Goal: Use online tool/utility: Use online tool/utility

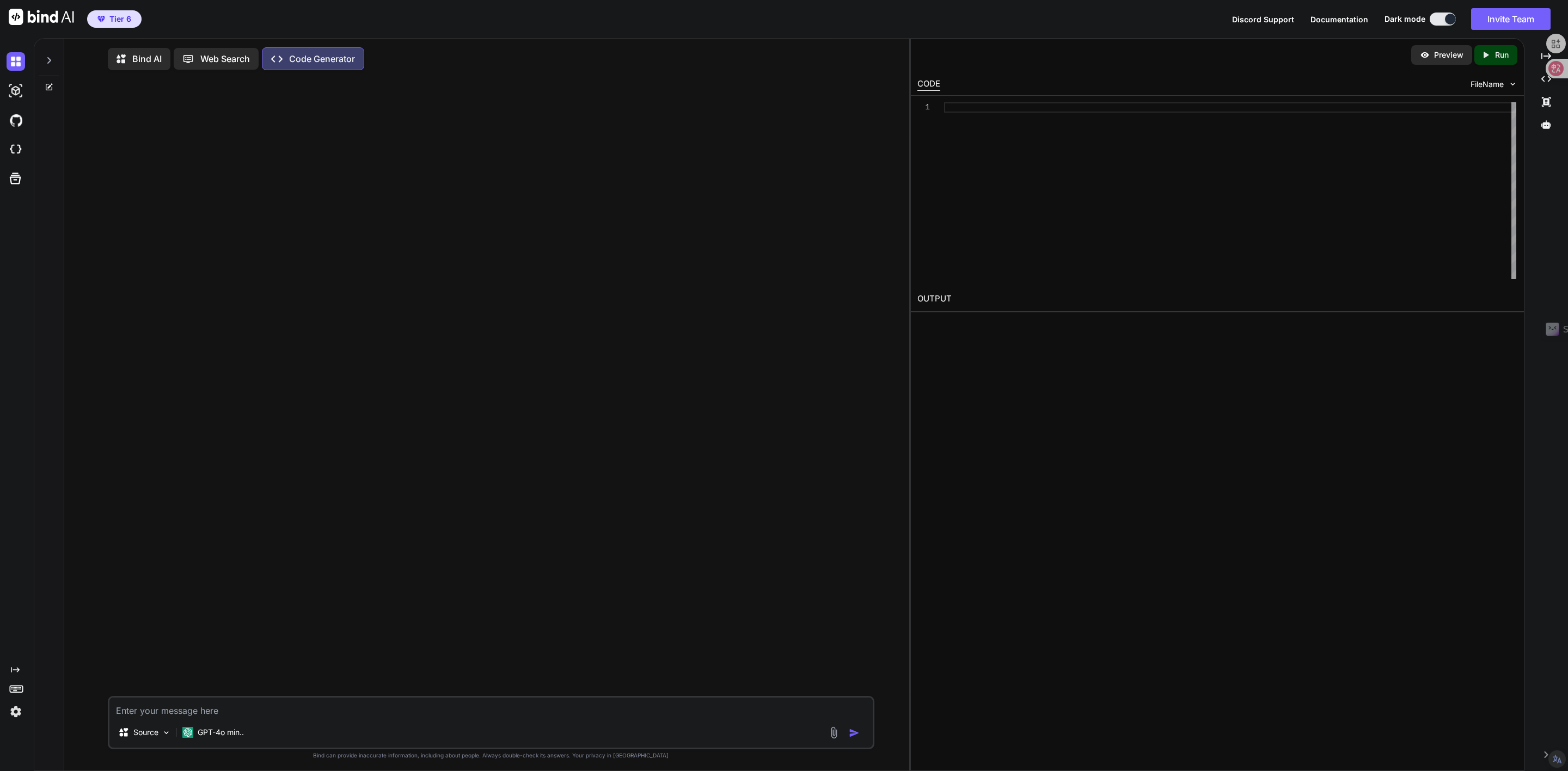
scroll to position [5, 0]
click at [16, 717] on img at bounding box center [16, 712] width 18 height 18
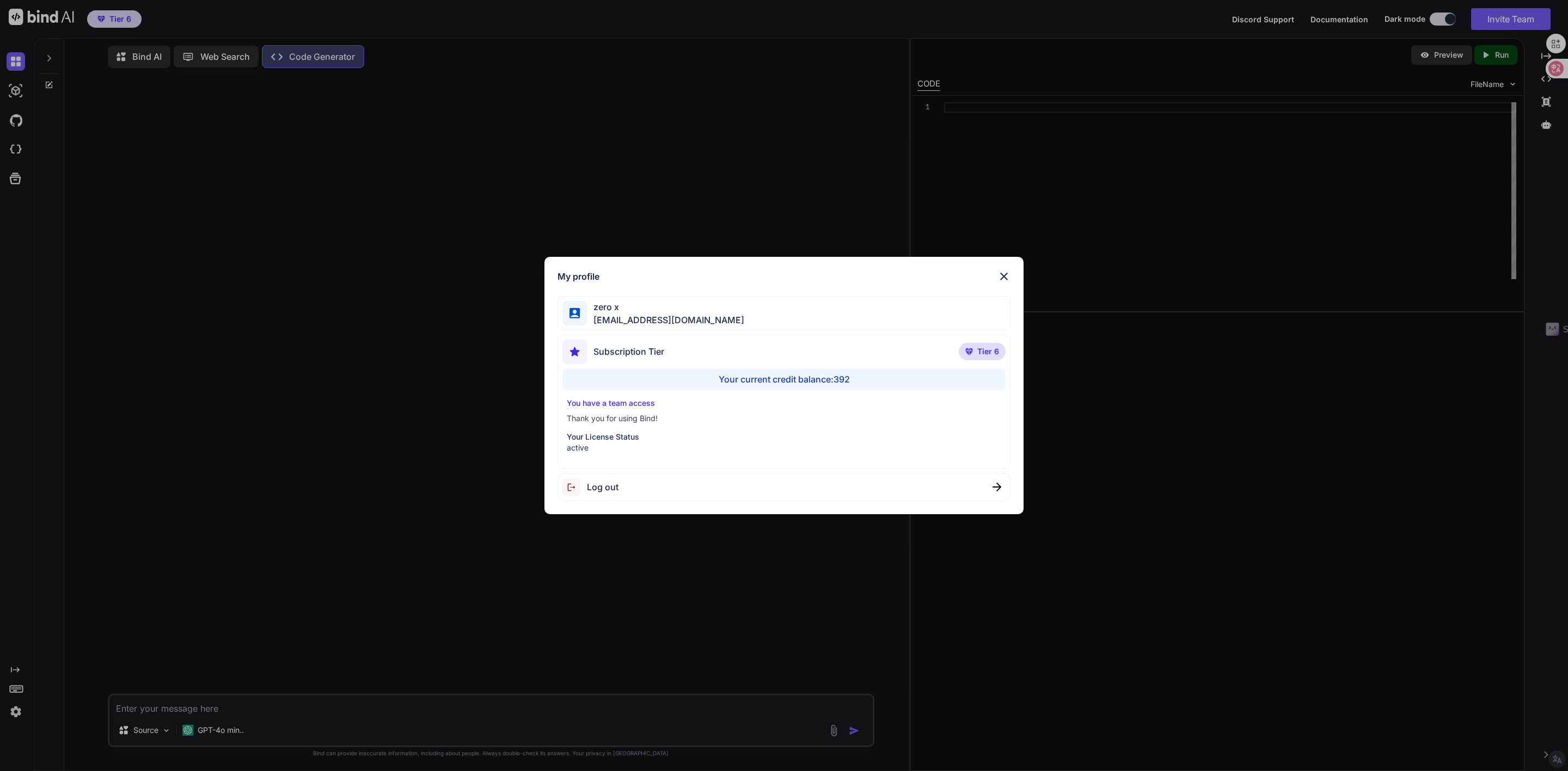
click at [1006, 276] on img at bounding box center [1004, 276] width 13 height 13
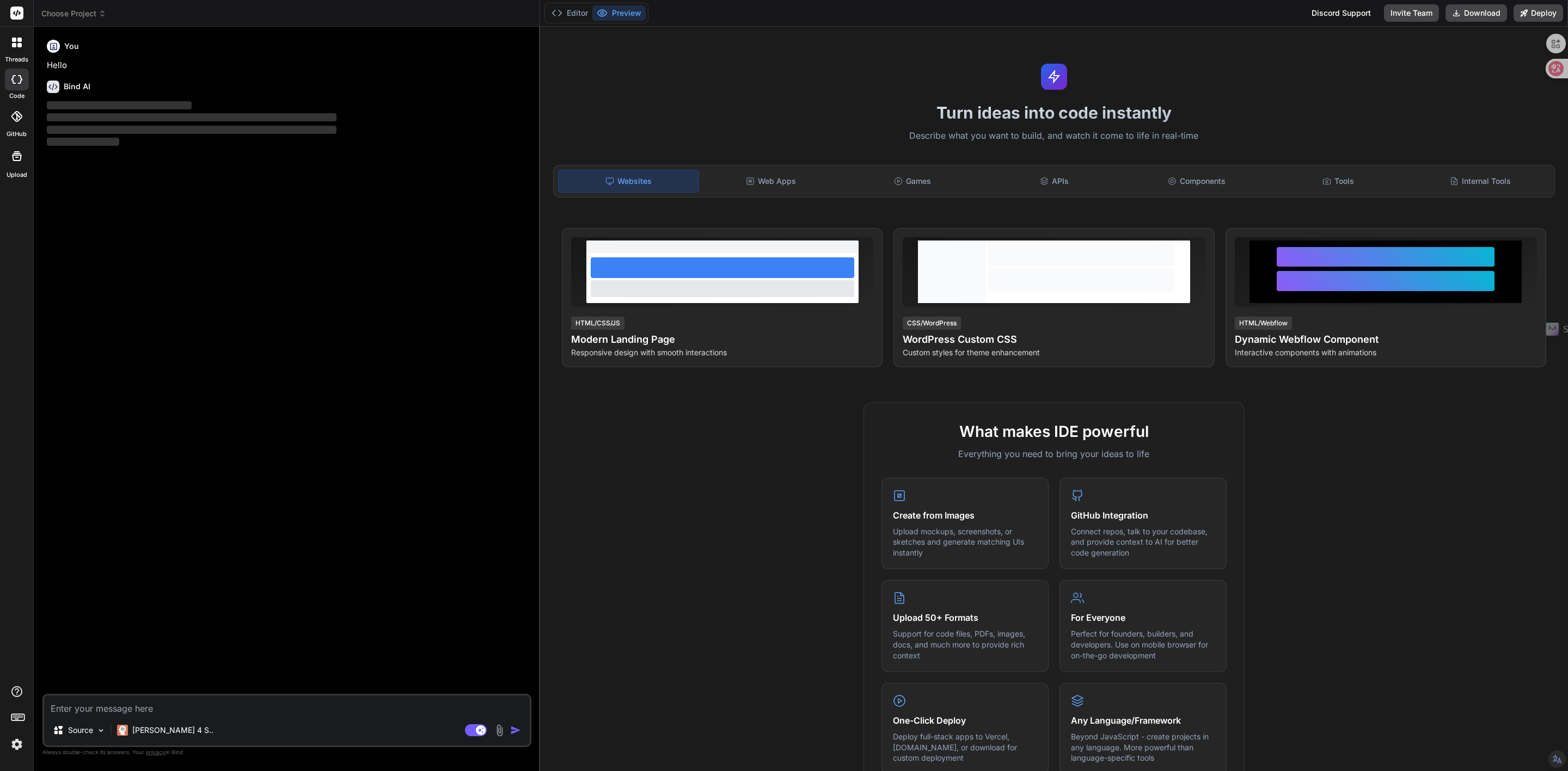
click at [98, 15] on span "Choose Project" at bounding box center [74, 13] width 65 height 11
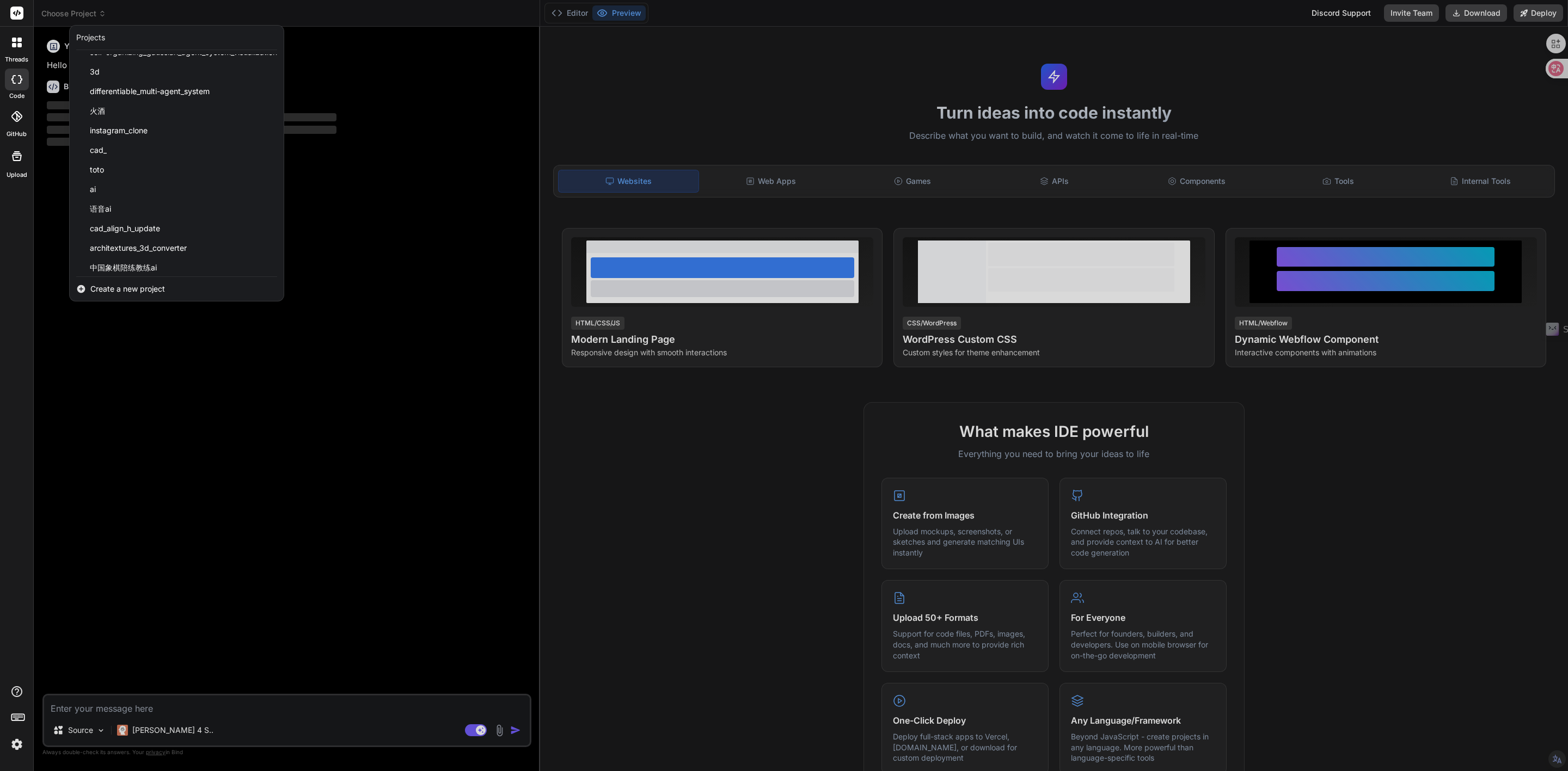
scroll to position [565, 0]
click at [113, 265] on span "中国象棋陪练教练ai" at bounding box center [124, 263] width 67 height 11
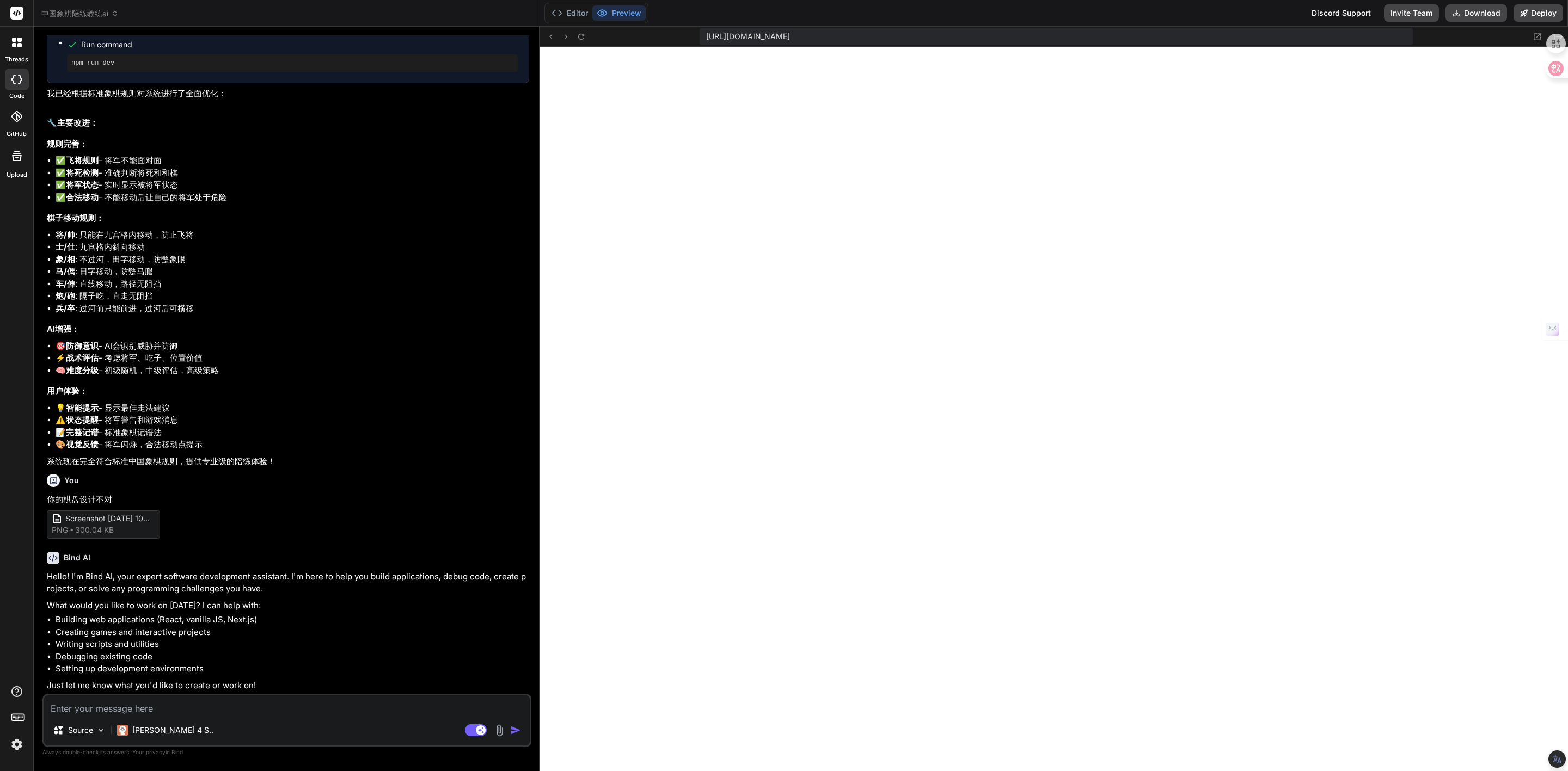
scroll to position [340, 0]
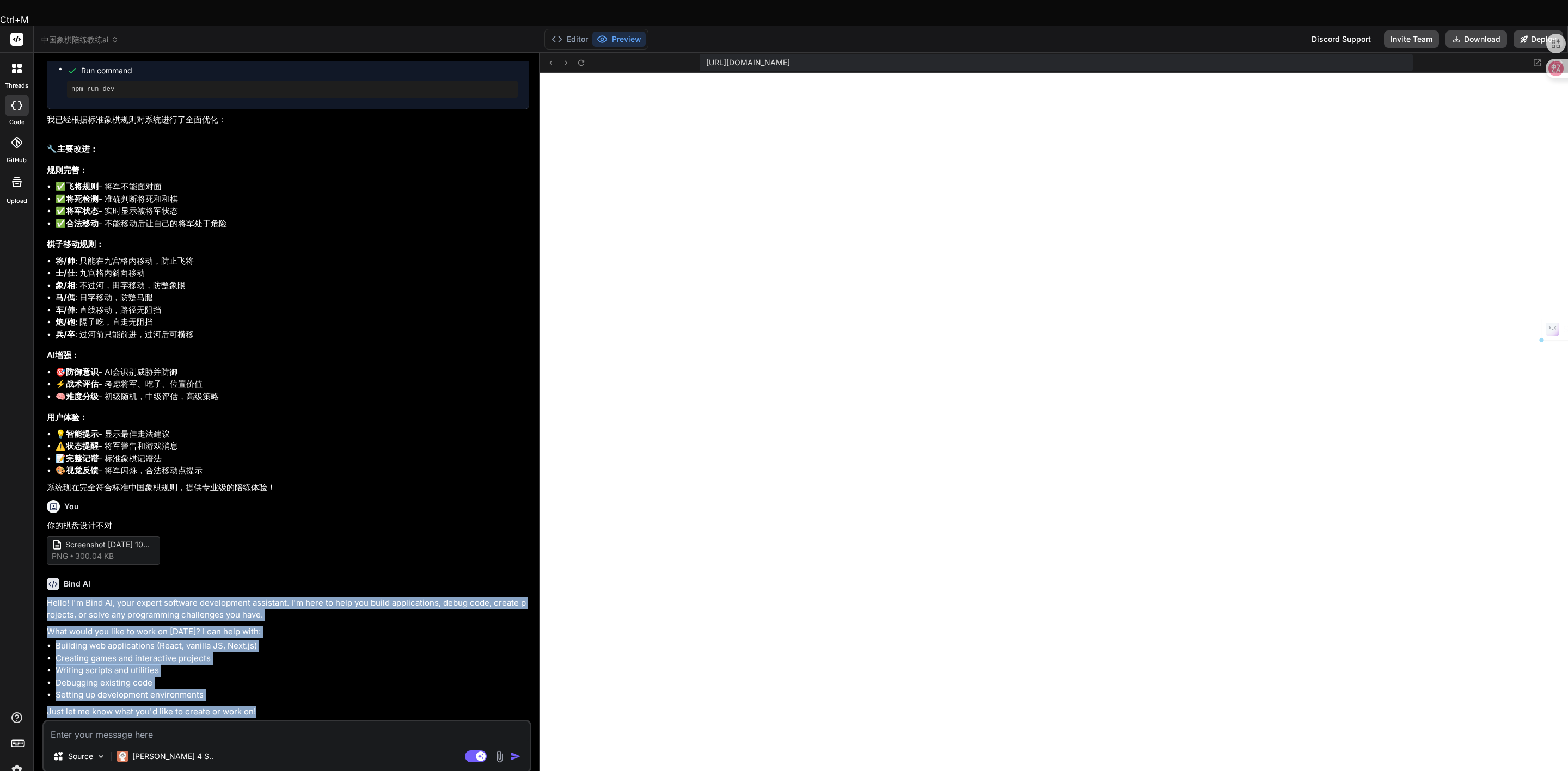
drag, startPoint x: 259, startPoint y: 684, endPoint x: 44, endPoint y: 572, distance: 242.4
click at [44, 572] on div "You 中国象棋陪练教练AI Bind AI 🔹 项目 : 中国象棋陪练教练AI 🔧 技术栈 : HTML + CSS + JavaScript (纯前端实现…" at bounding box center [288, 391] width 487 height 658
click at [35, 560] on body "Ctrl+M threads code GitHub Upload 中国象棋陪练教练ai Created with Pixso. Bind AI Web Se…" at bounding box center [784, 466] width 1568 height 932
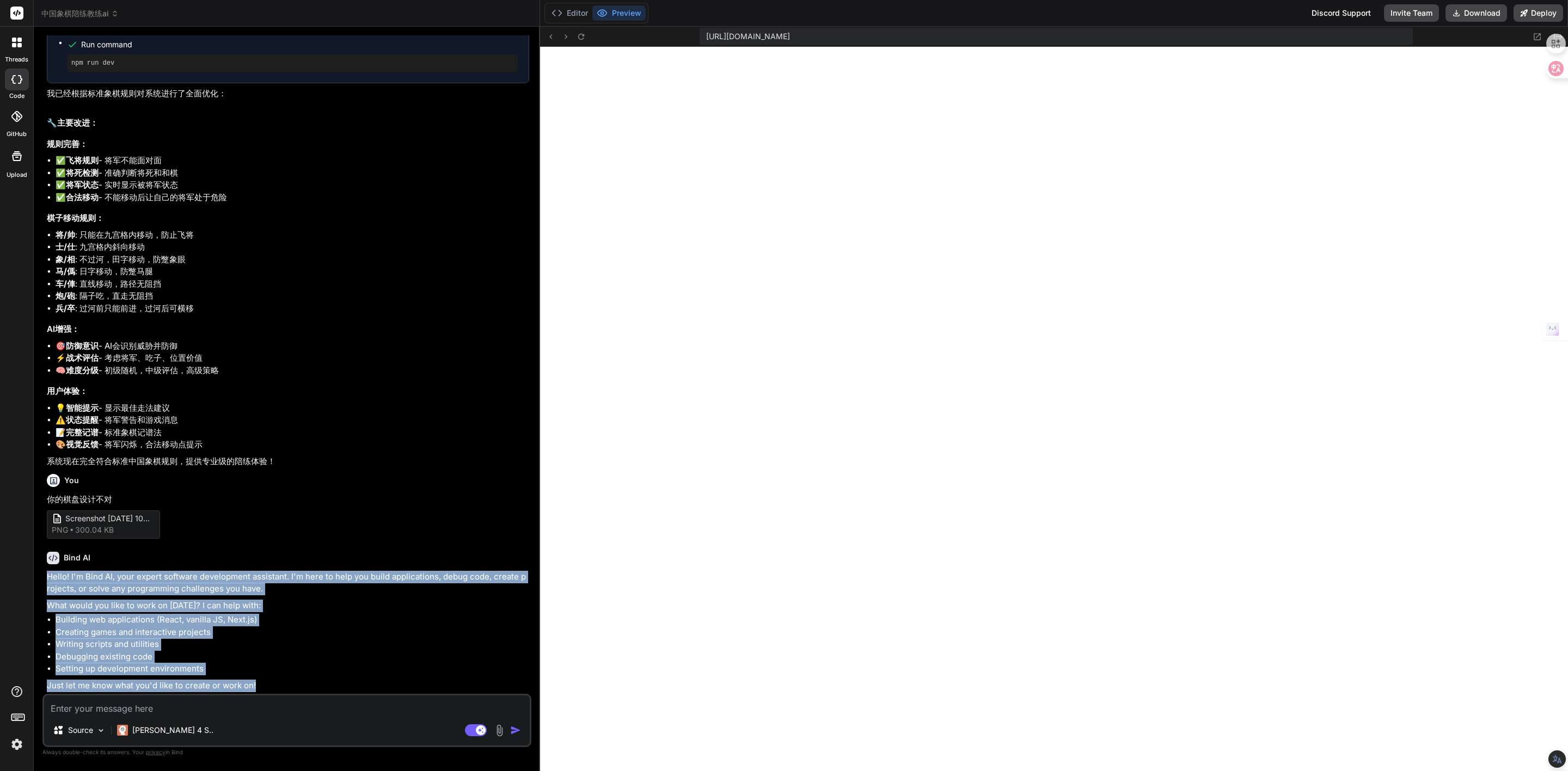
click at [284, 675] on li "Setting up development environments" at bounding box center [292, 669] width 474 height 13
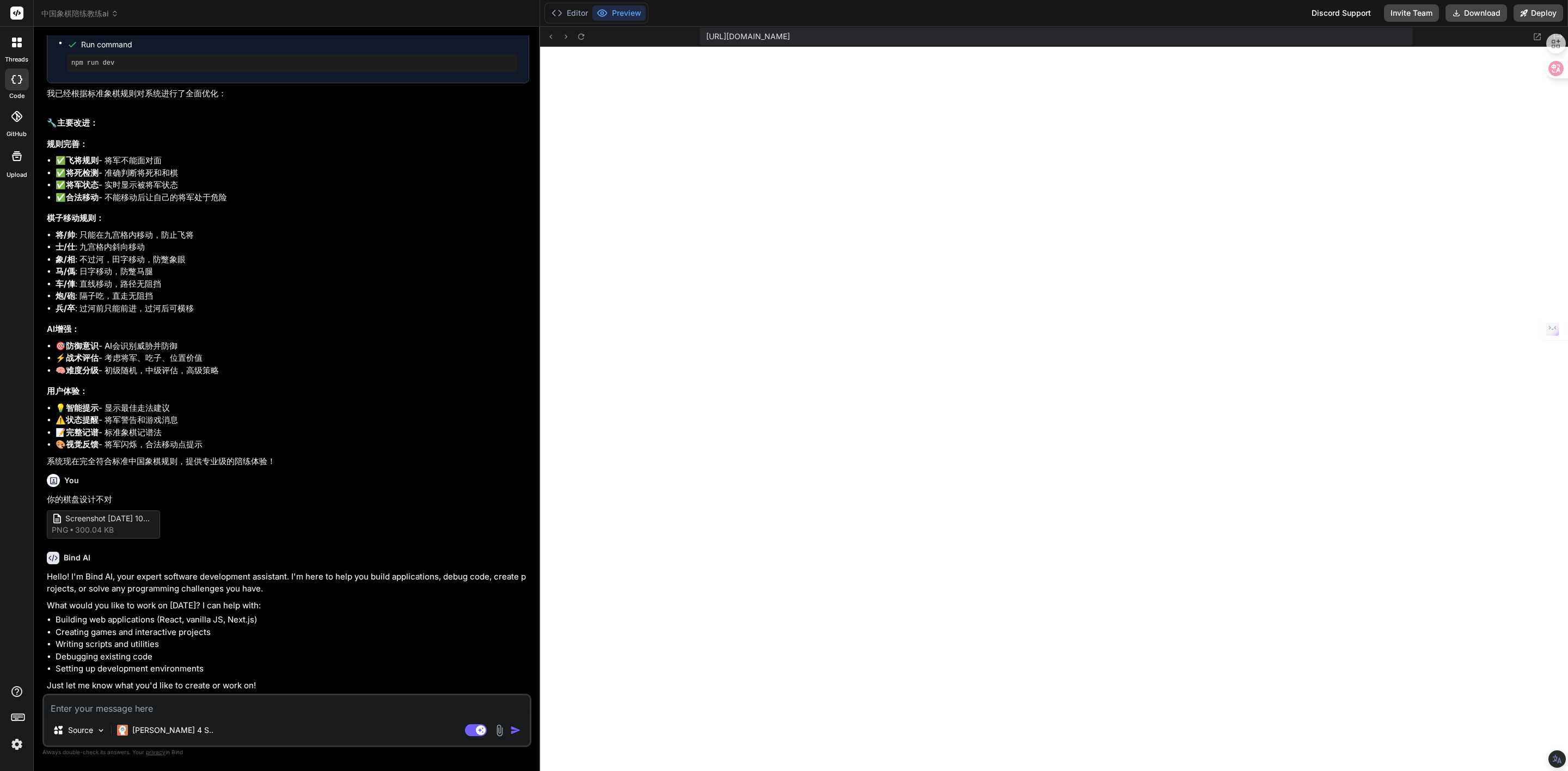
click at [498, 733] on img at bounding box center [499, 731] width 13 height 13
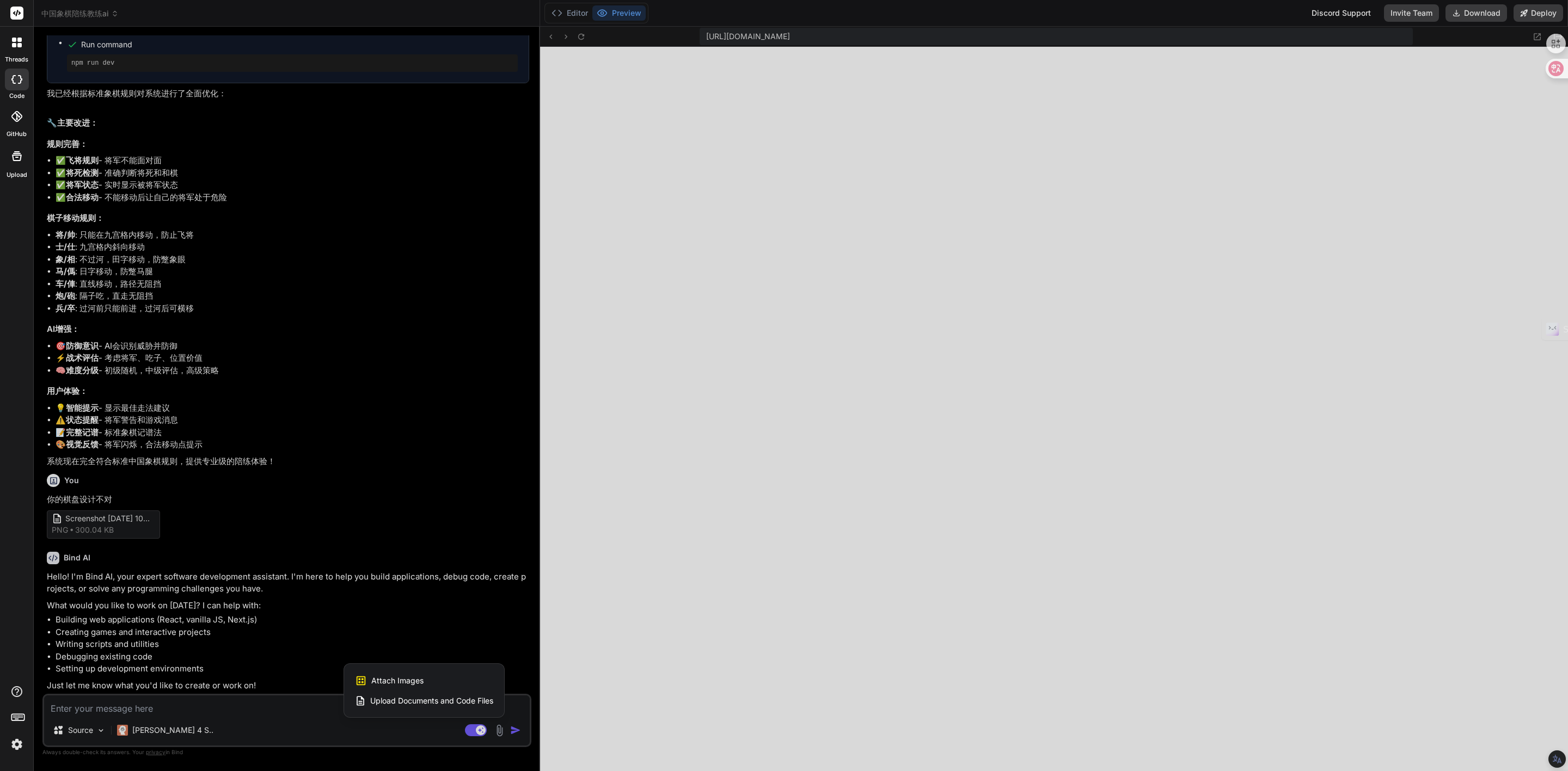
click at [417, 683] on span "Attach Images" at bounding box center [397, 681] width 52 height 11
type textarea "x"
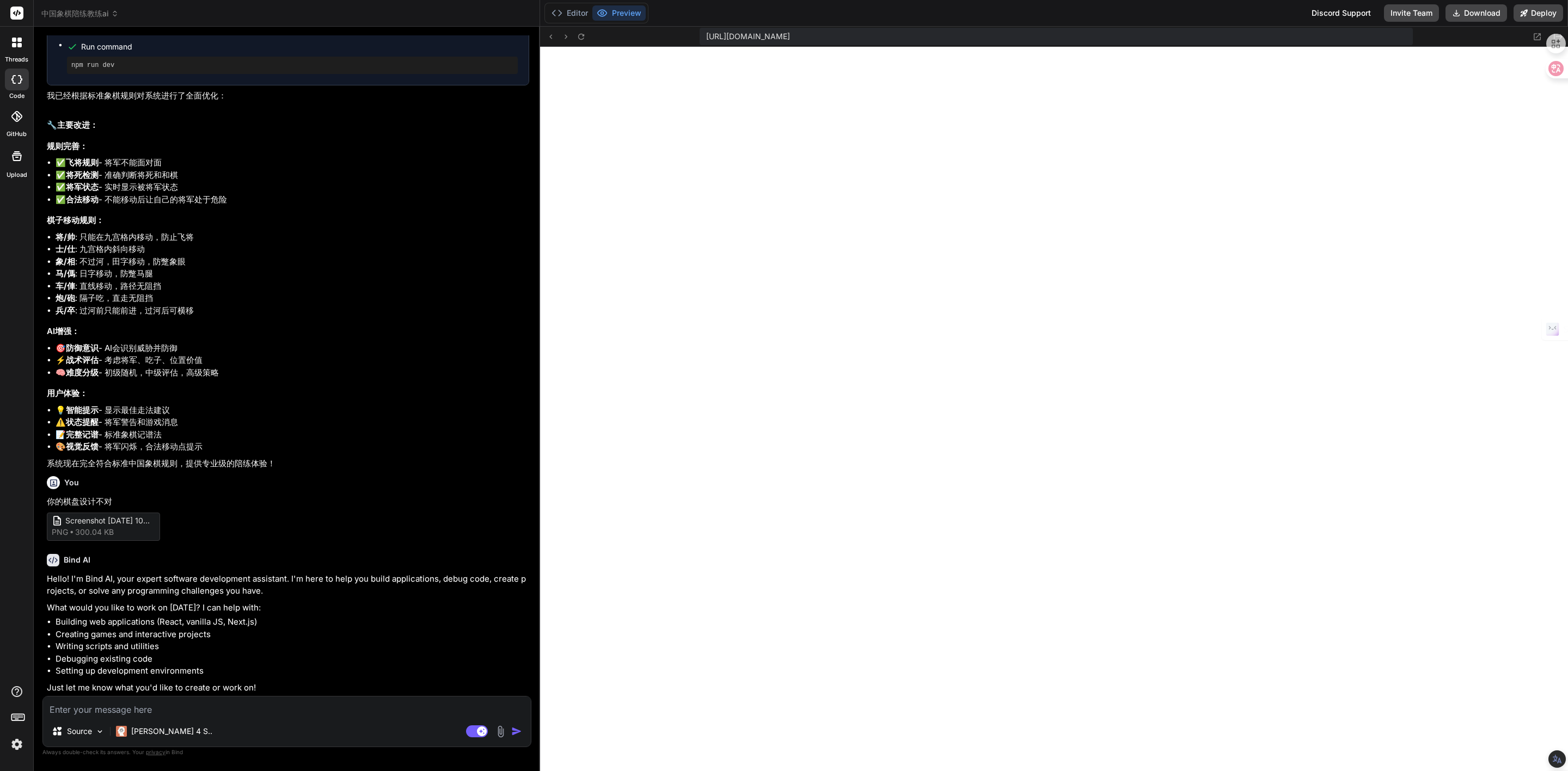
scroll to position [777, 0]
type input "C:\fakepath\Screenshot 2025-09-18 100550.png"
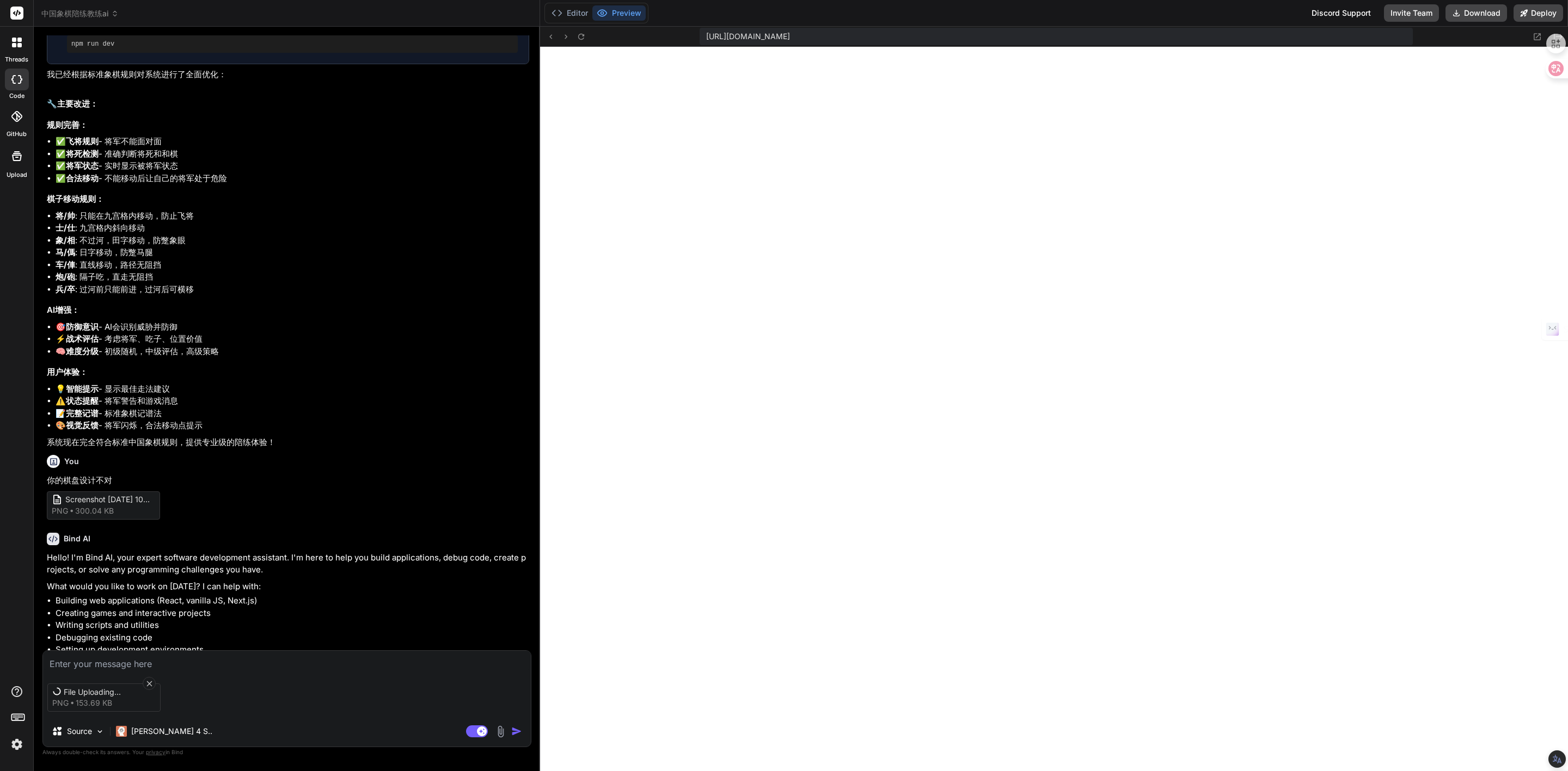
scroll to position [825, 0]
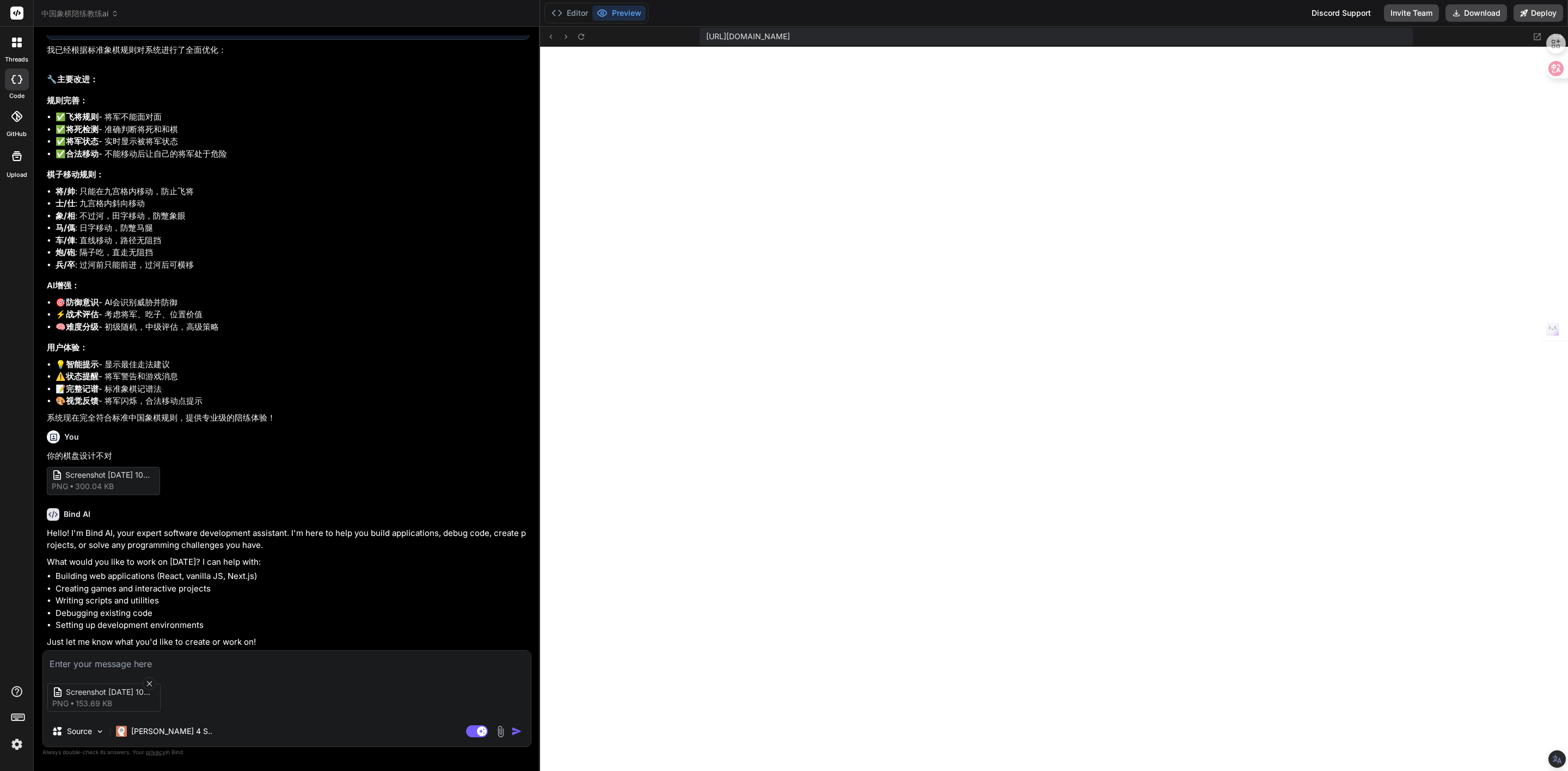
click at [500, 729] on img at bounding box center [500, 731] width 13 height 13
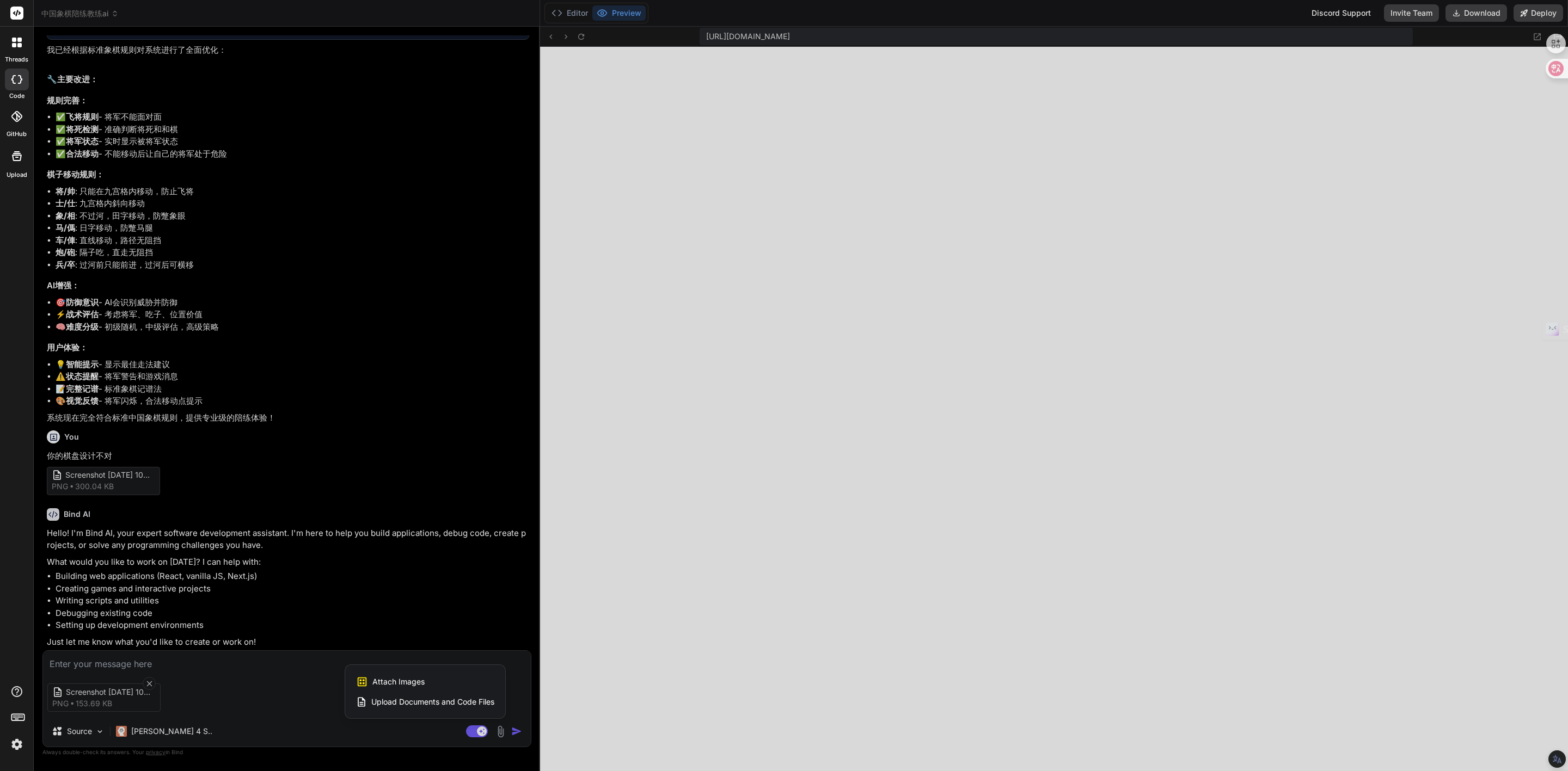
click at [392, 680] on span "Attach Images" at bounding box center [399, 682] width 52 height 11
type textarea "x"
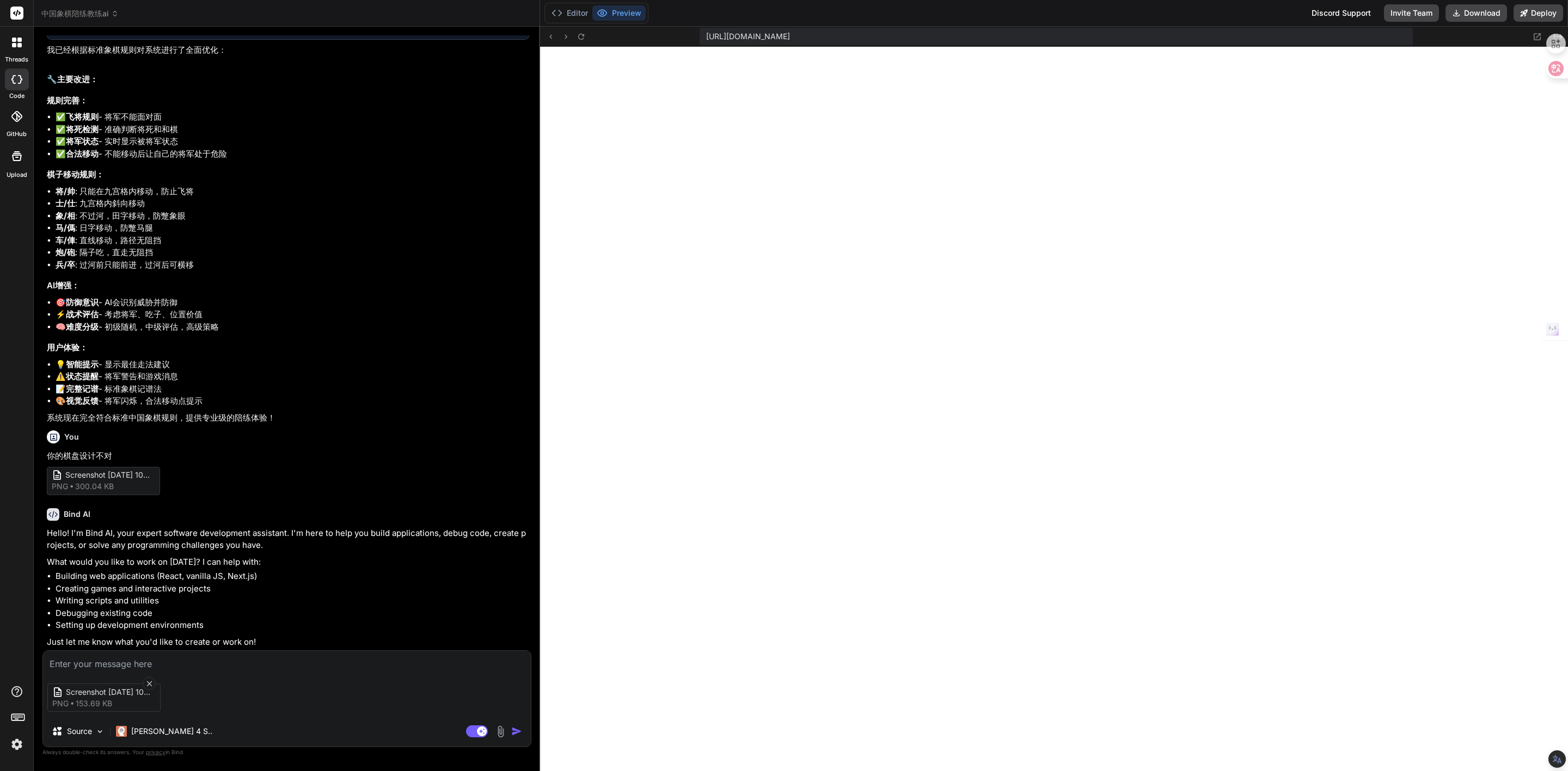
drag, startPoint x: 147, startPoint y: 665, endPoint x: 141, endPoint y: 663, distance: 6.3
click at [146, 665] on textarea at bounding box center [287, 661] width 488 height 19
type textarea "Q"
type textarea "x"
type textarea "QI"
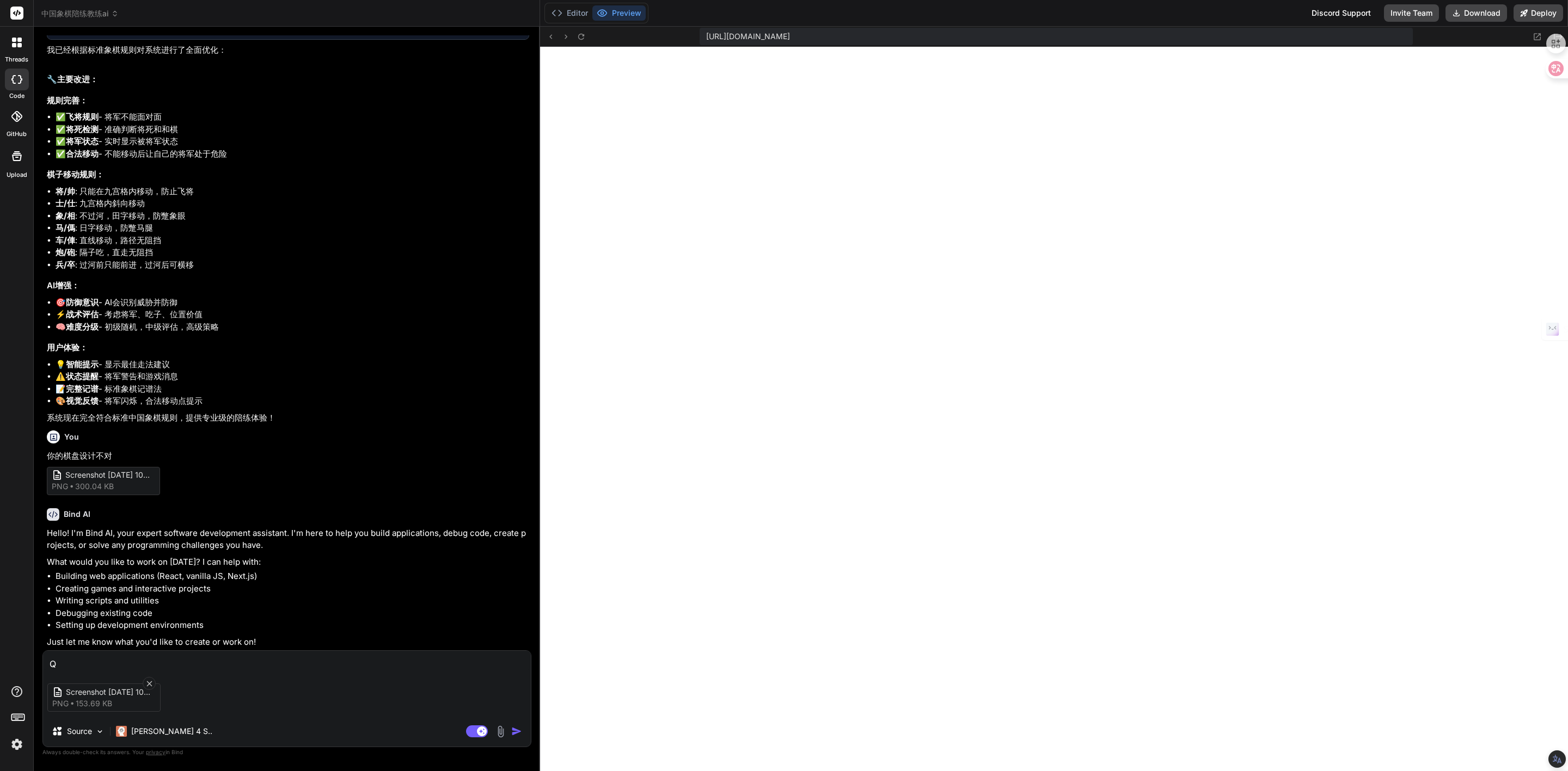
type textarea "x"
type textarea "QIB"
type textarea "x"
type textarea "QIBN"
type textarea "x"
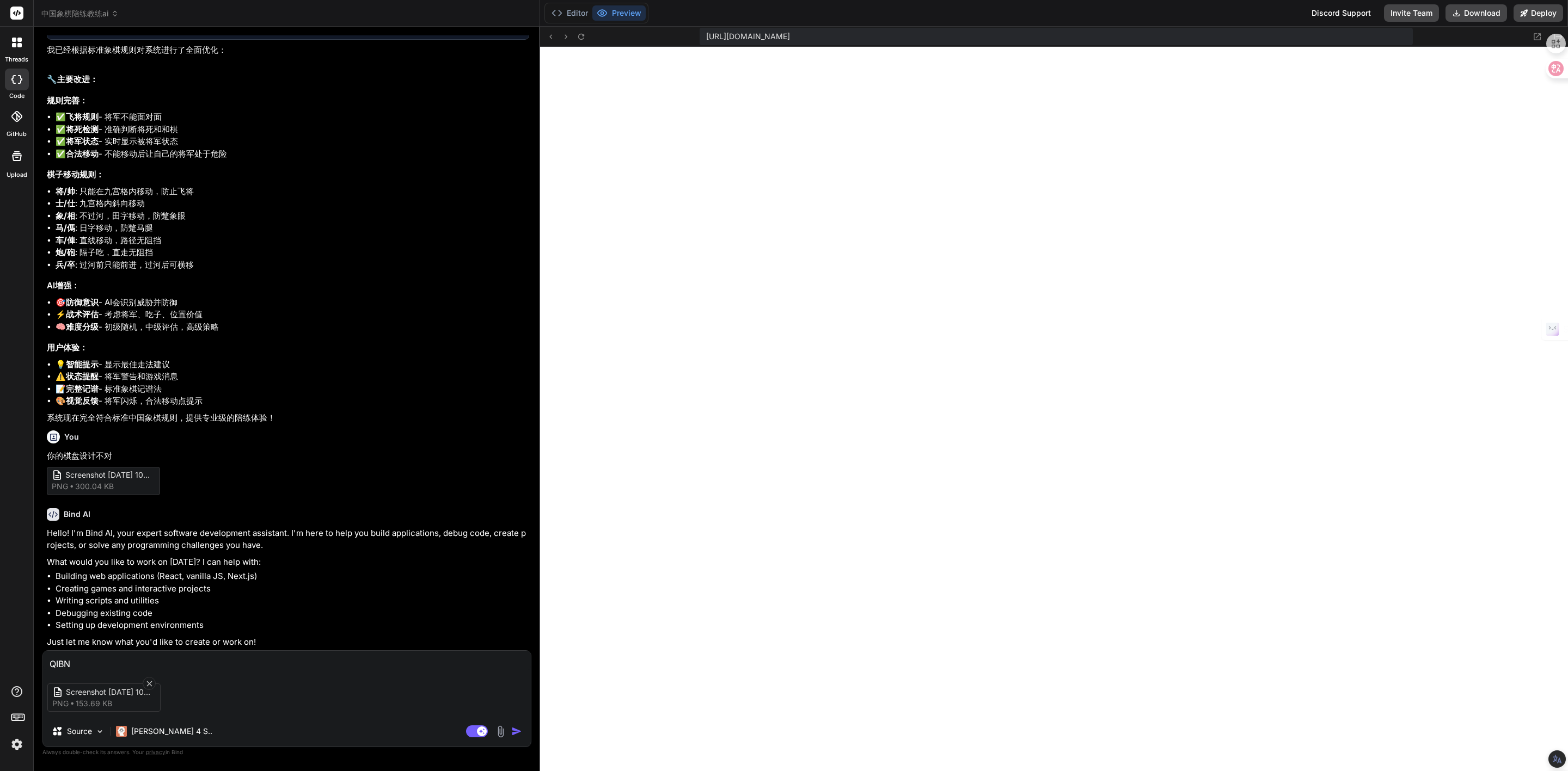
type textarea "QIB"
type textarea "x"
type textarea "QI"
type textarea "x"
type textarea "Q"
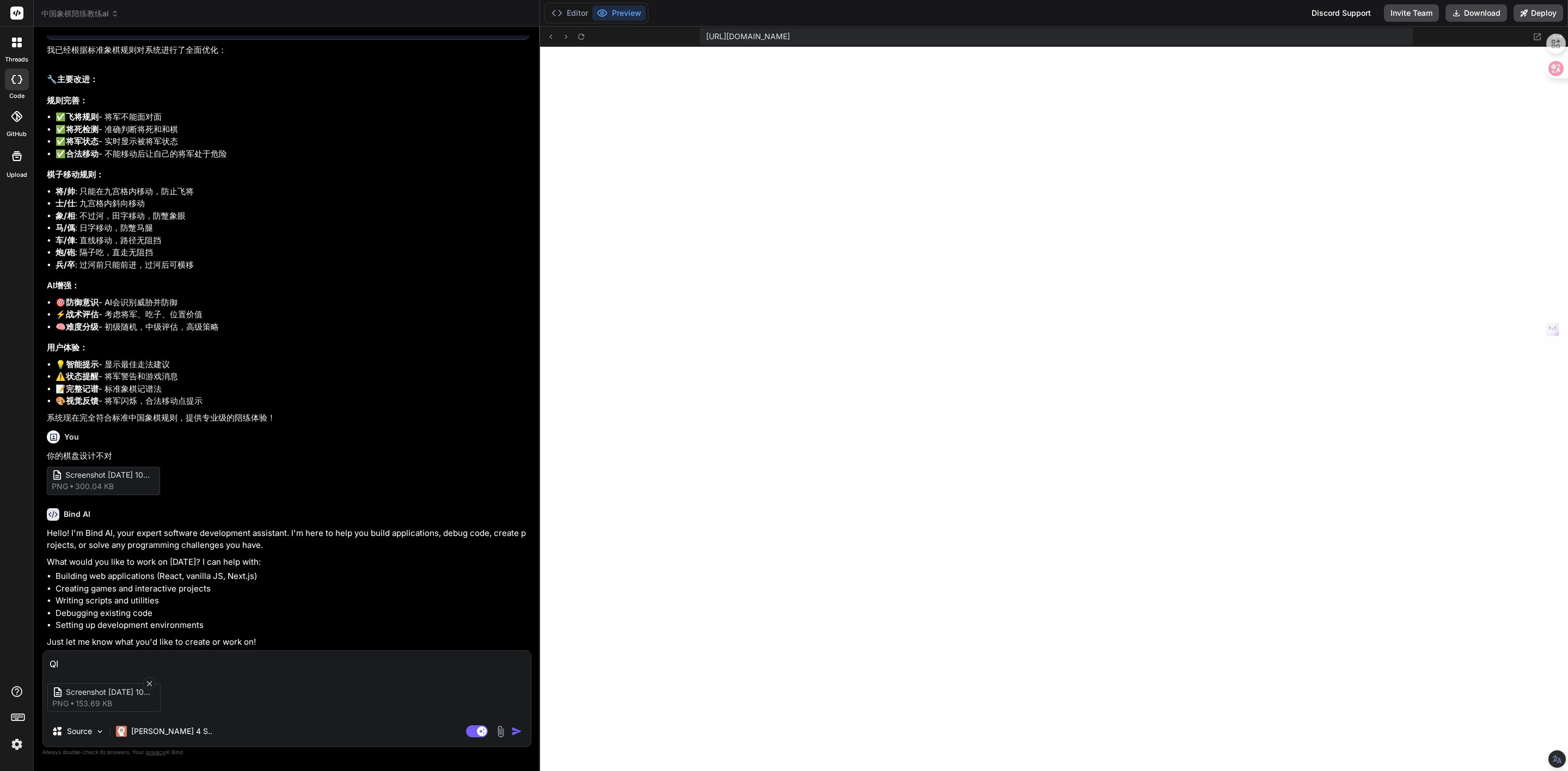
type textarea "x"
type textarea "q"
type textarea "x"
type textarea "qi"
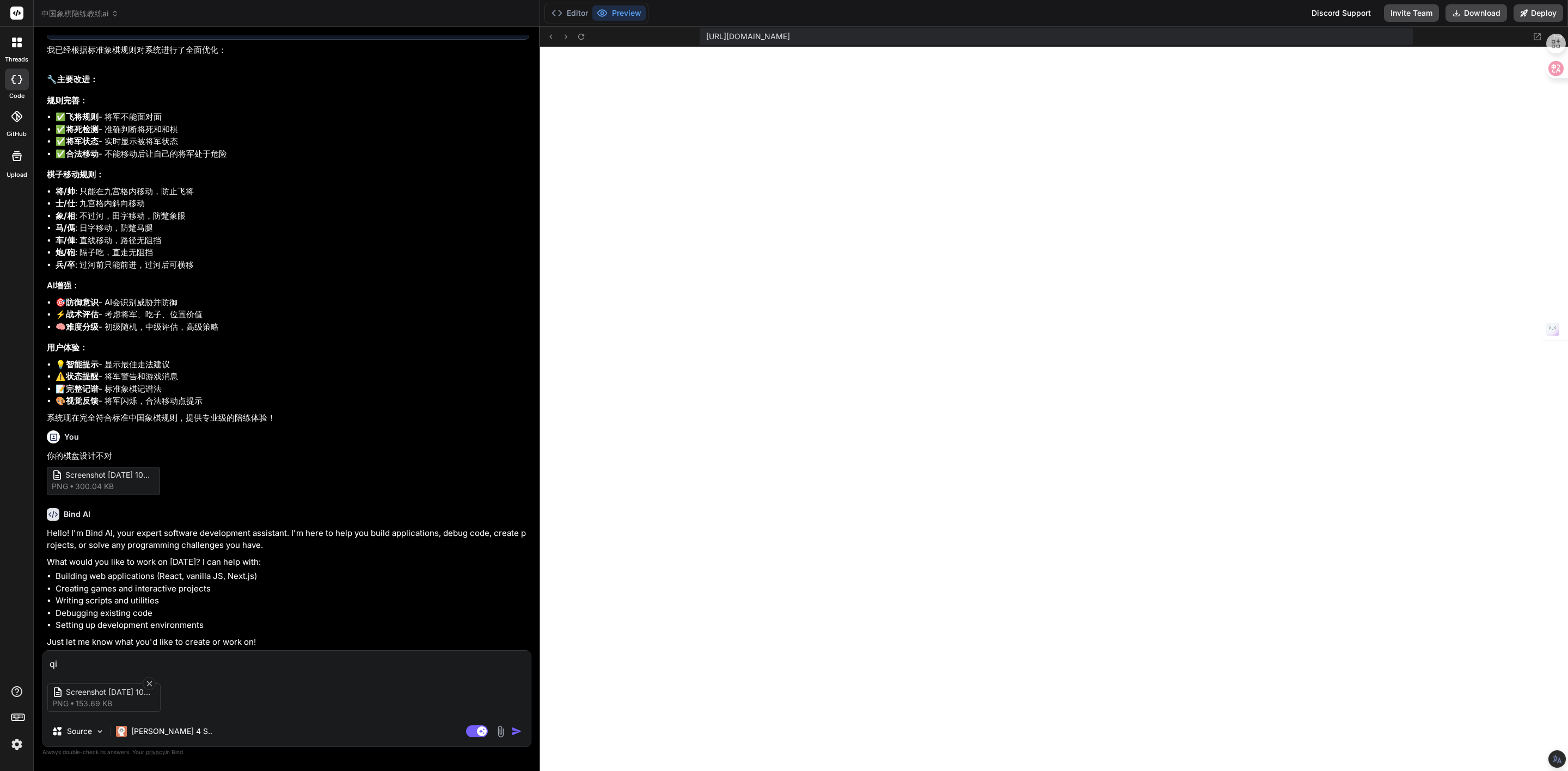
type textarea "x"
type textarea "qi'b"
type textarea "x"
type textarea "qi'ba"
type textarea "x"
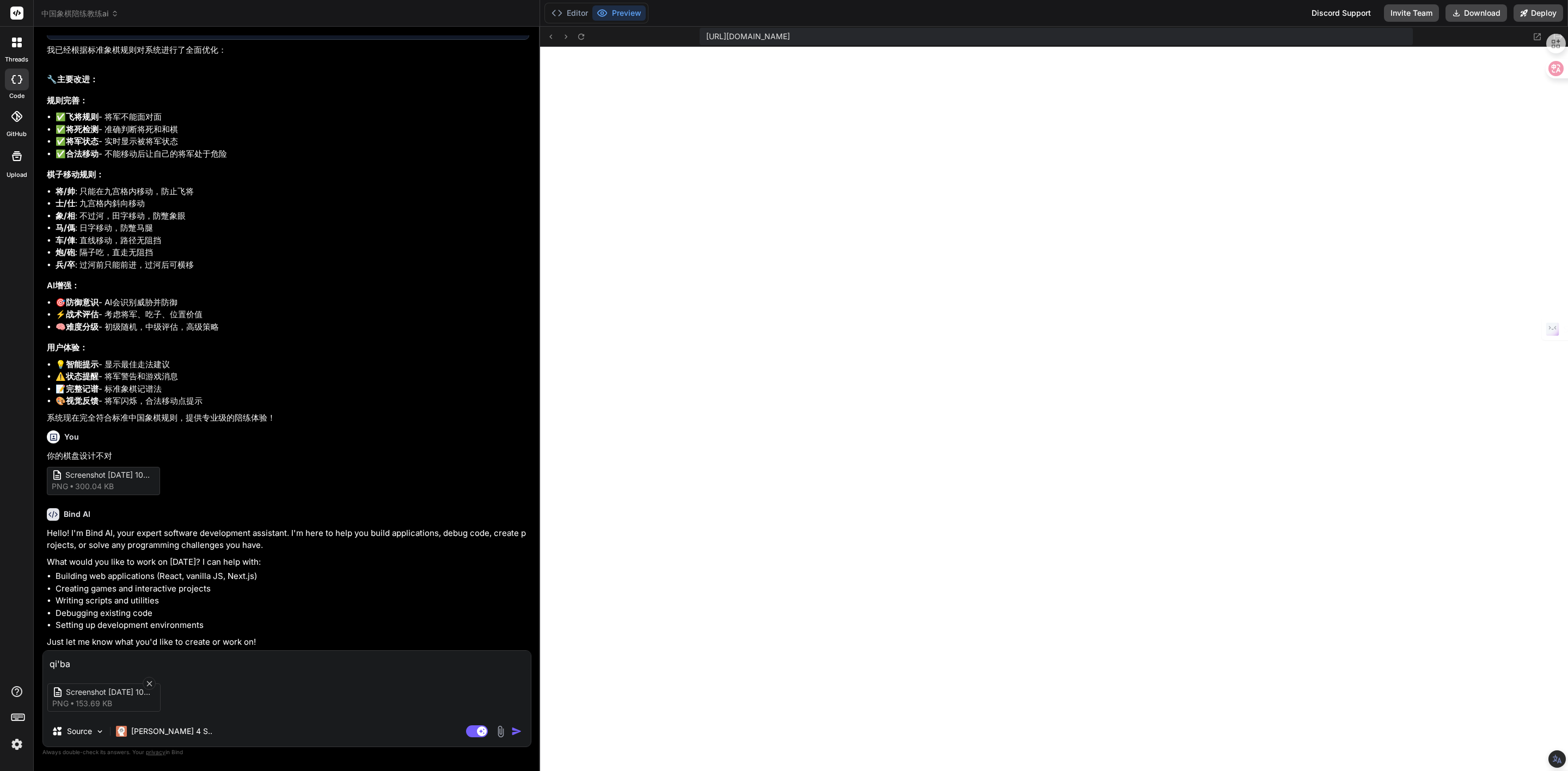
type textarea "qi'ban"
type textarea "x"
type textarea "qi'ba"
type textarea "x"
type textarea "qi'b"
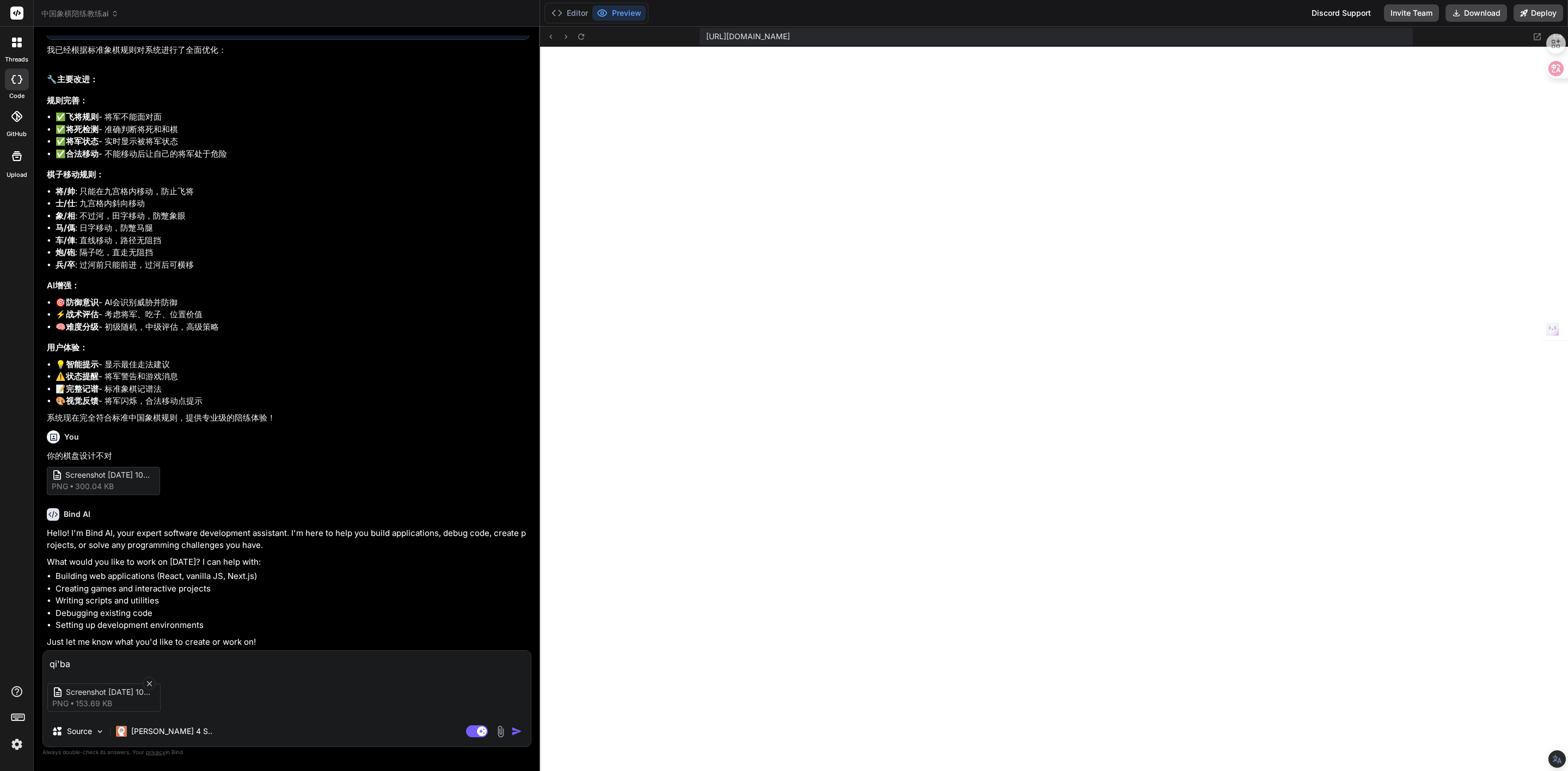
type textarea "x"
type textarea "qi"
type textarea "x"
type textarea "qi'p"
type textarea "x"
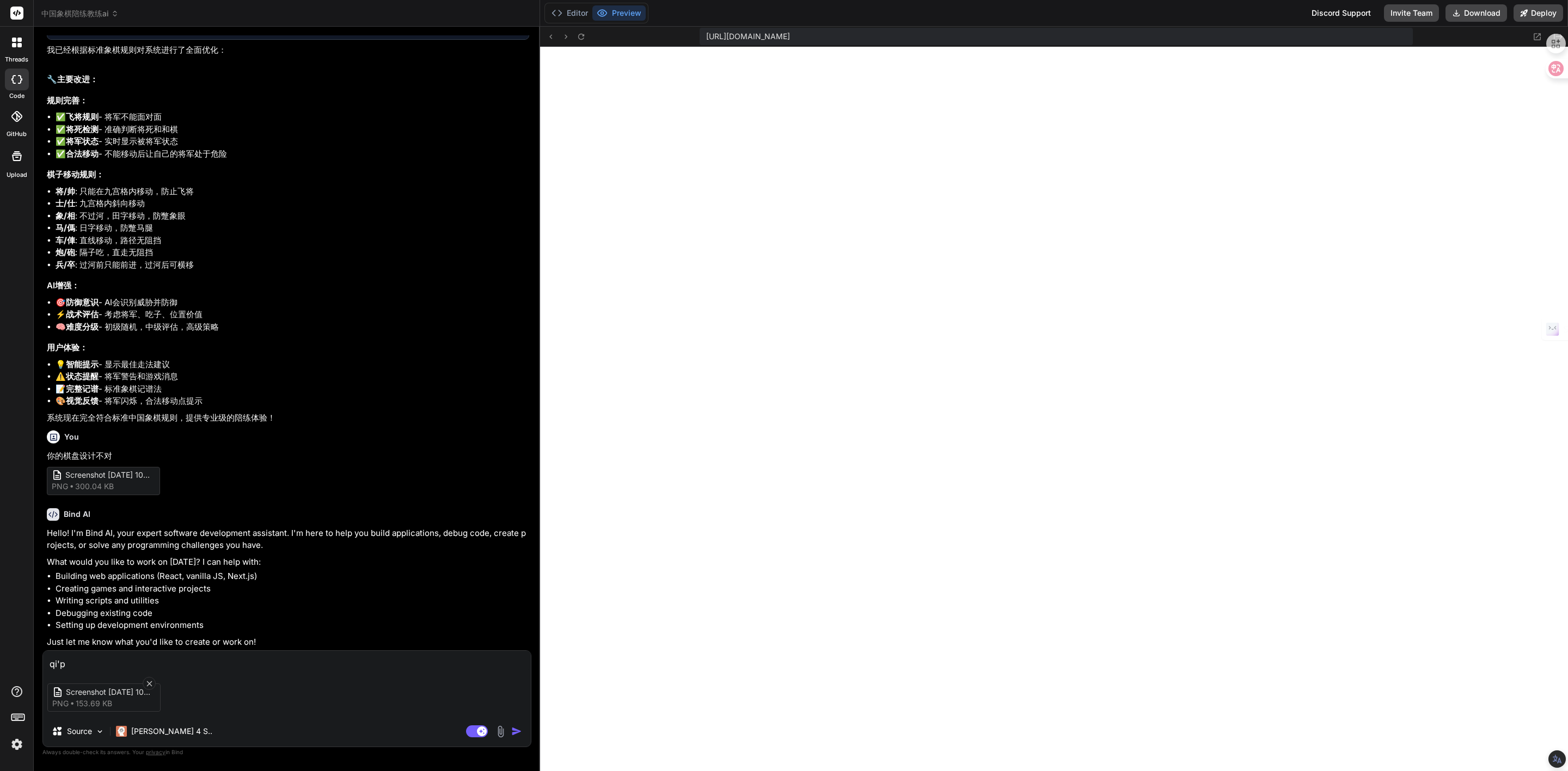
type textarea "qi'pa"
type textarea "x"
type textarea "qi'pan"
type textarea "x"
type textarea "棋盘"
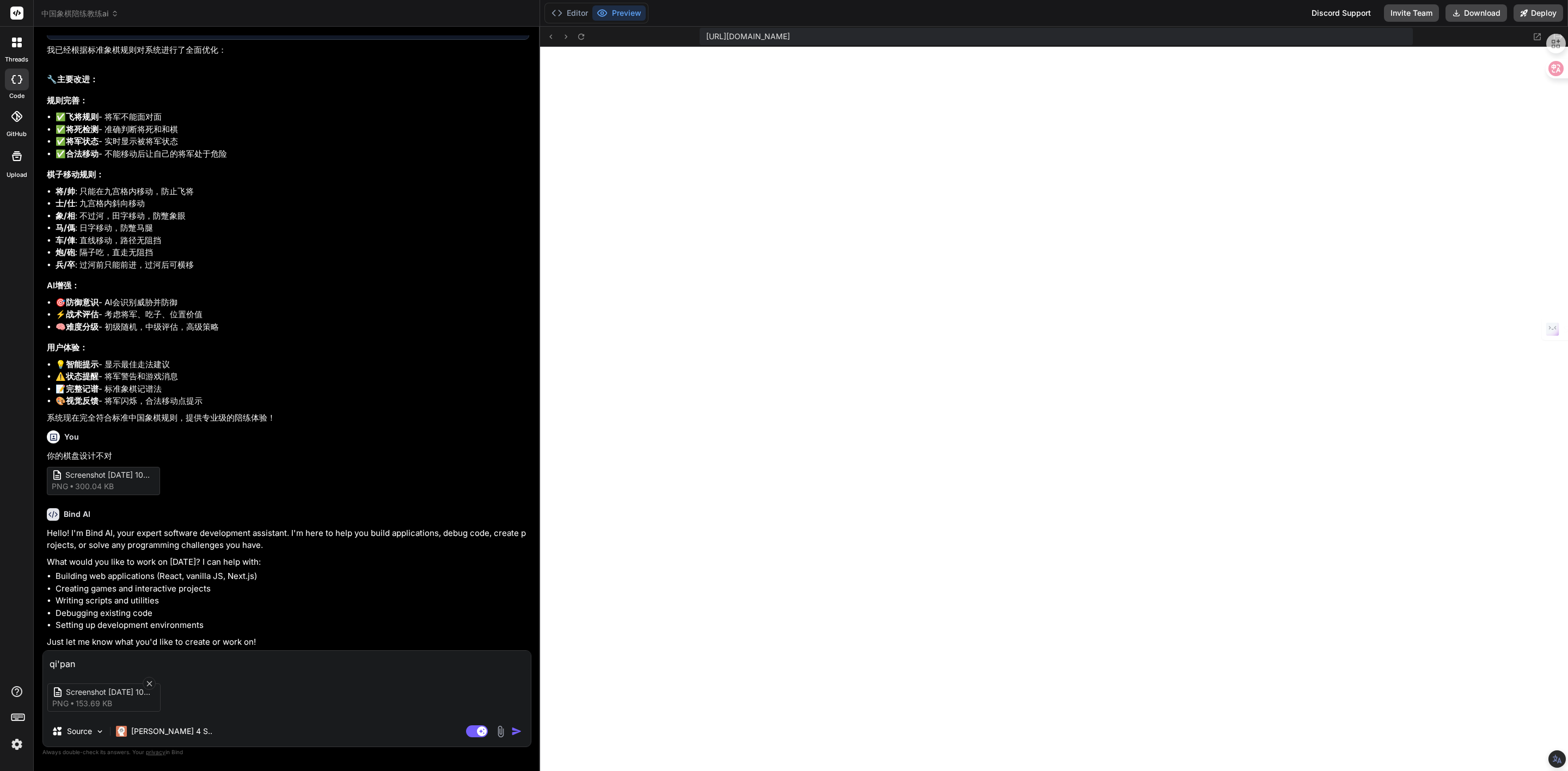
type textarea "x"
type textarea "棋盘b"
type textarea "x"
type textarea "棋盘bu"
type textarea "x"
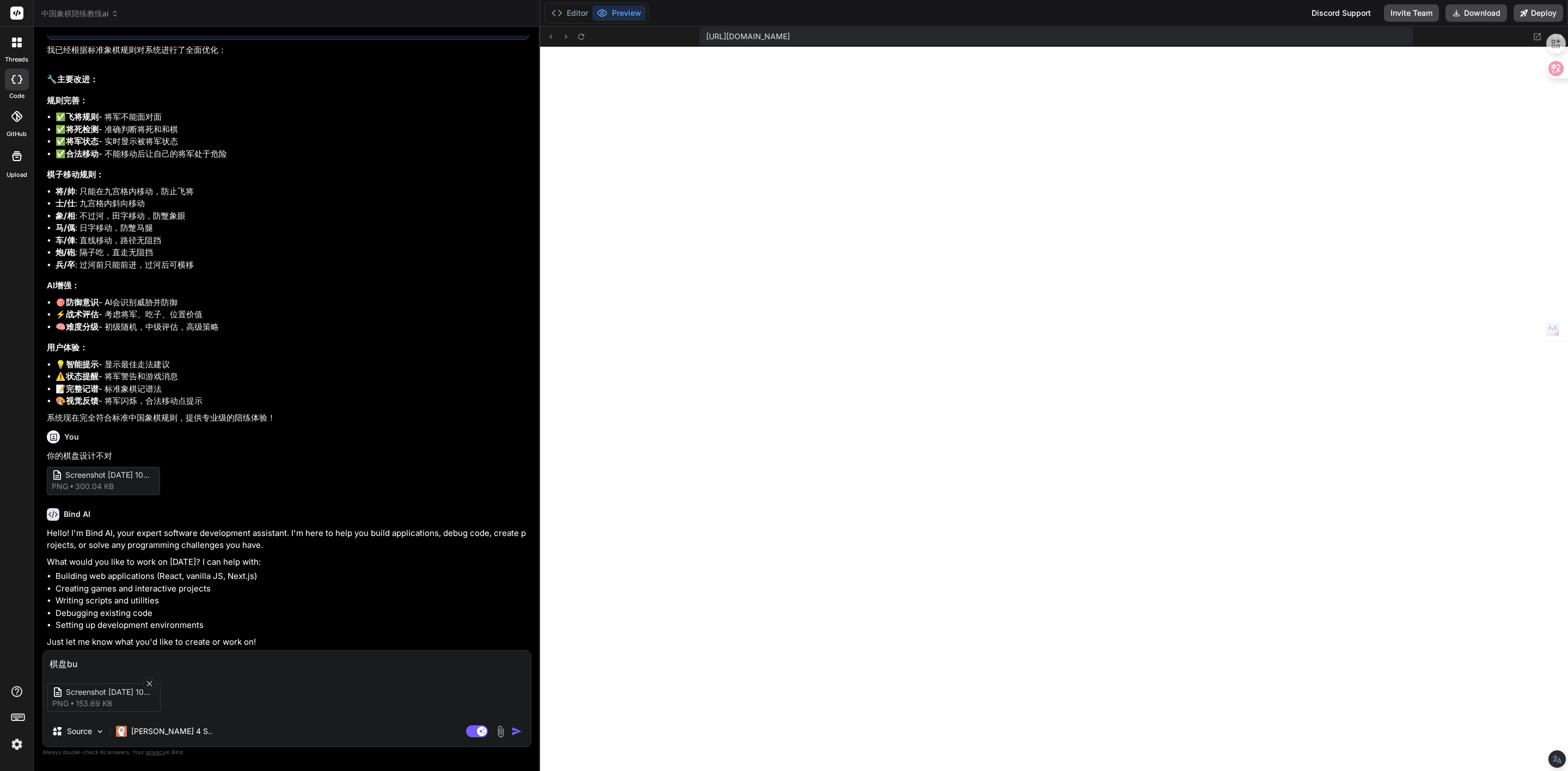
type textarea "棋盘bu'd"
type textarea "x"
type textarea "棋盘bu'du"
type textarea "x"
type textarea "棋盘bu'dui"
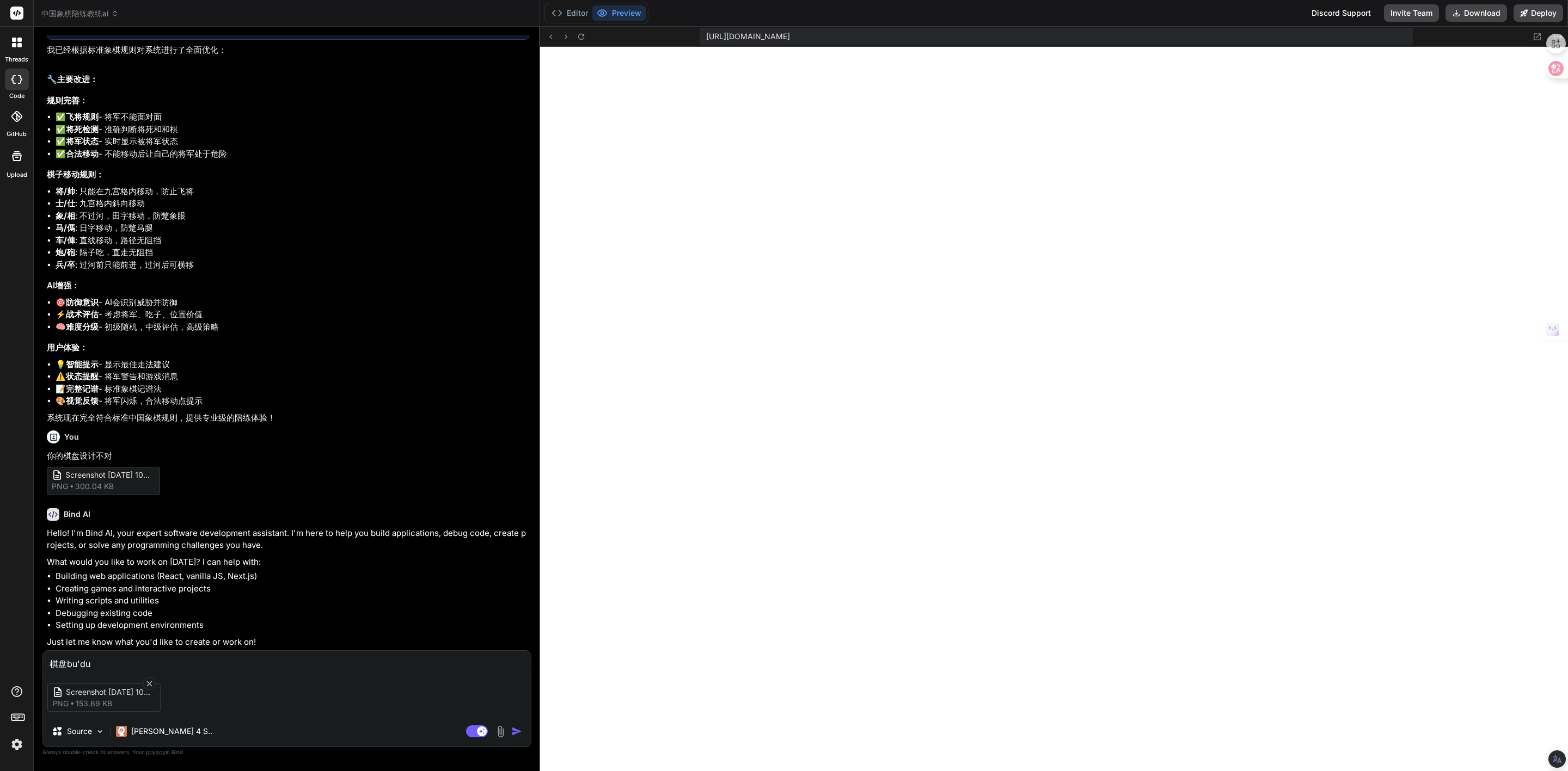
type textarea "x"
type textarea "棋盘不对"
type textarea "x"
type textarea "棋盘不对y"
type textarea "x"
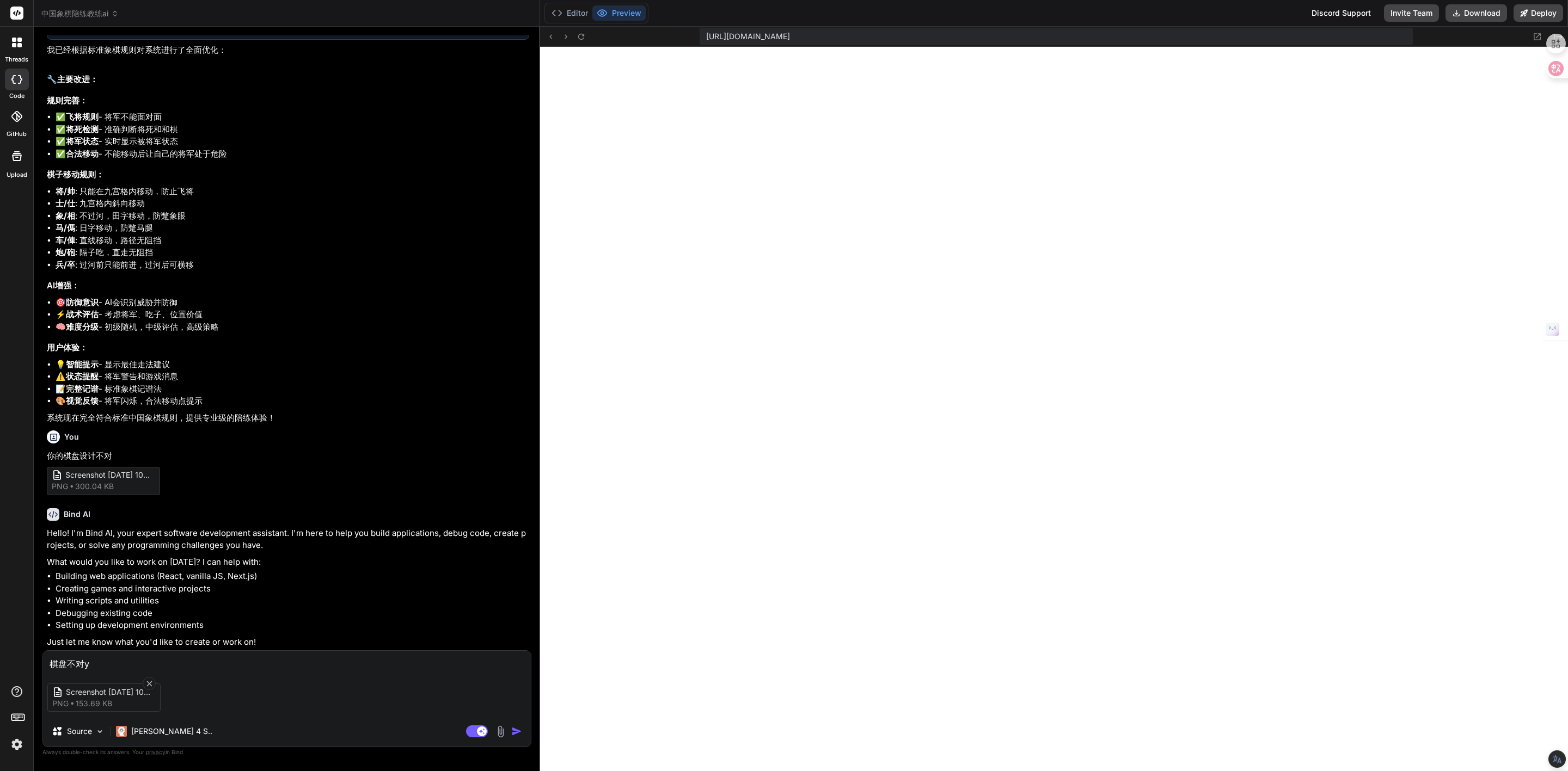
type textarea "棋盘不对ya"
type textarea "x"
type textarea "棋盘不对yao"
type textarea "x"
type textarea "棋盘不对要"
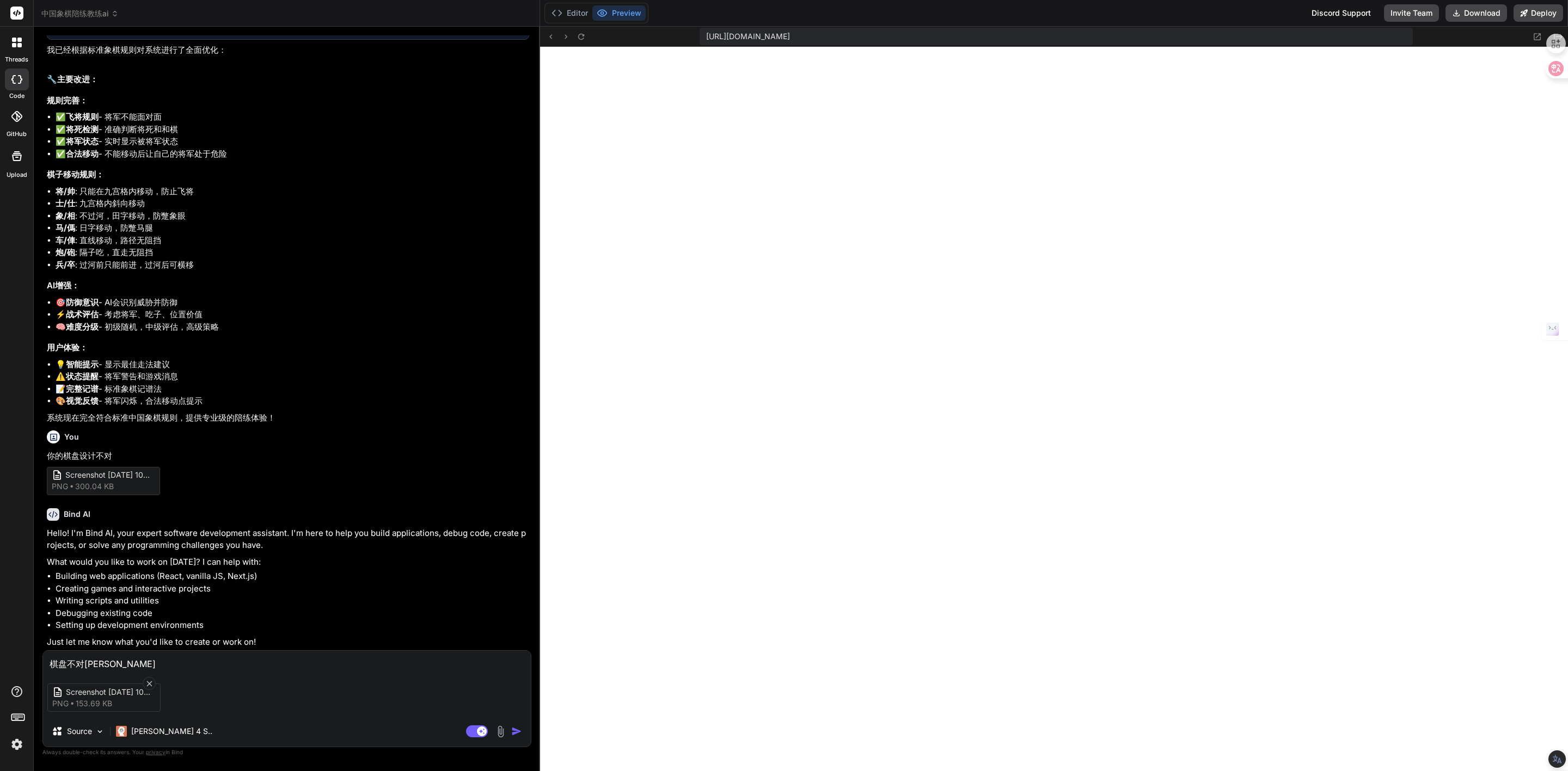
type textarea "x"
type textarea "棋盘不对要g"
type textarea "x"
type textarea "棋盘不对要ge"
type textarea "x"
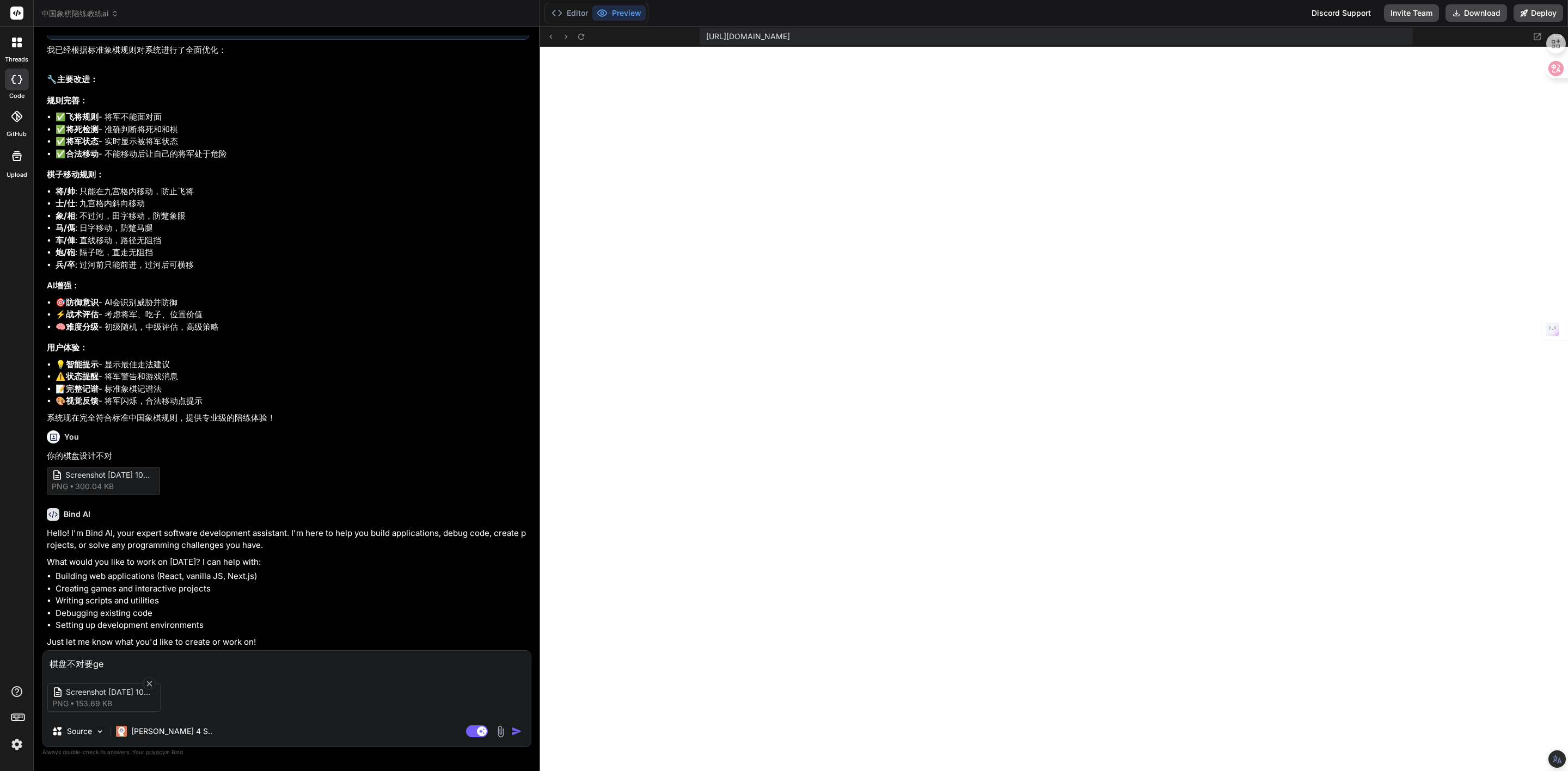
type textarea "棋盘不对要gen"
type textarea "x"
type textarea "棋盘不对要跟"
type textarea "x"
type textarea "棋盘不对要跟z"
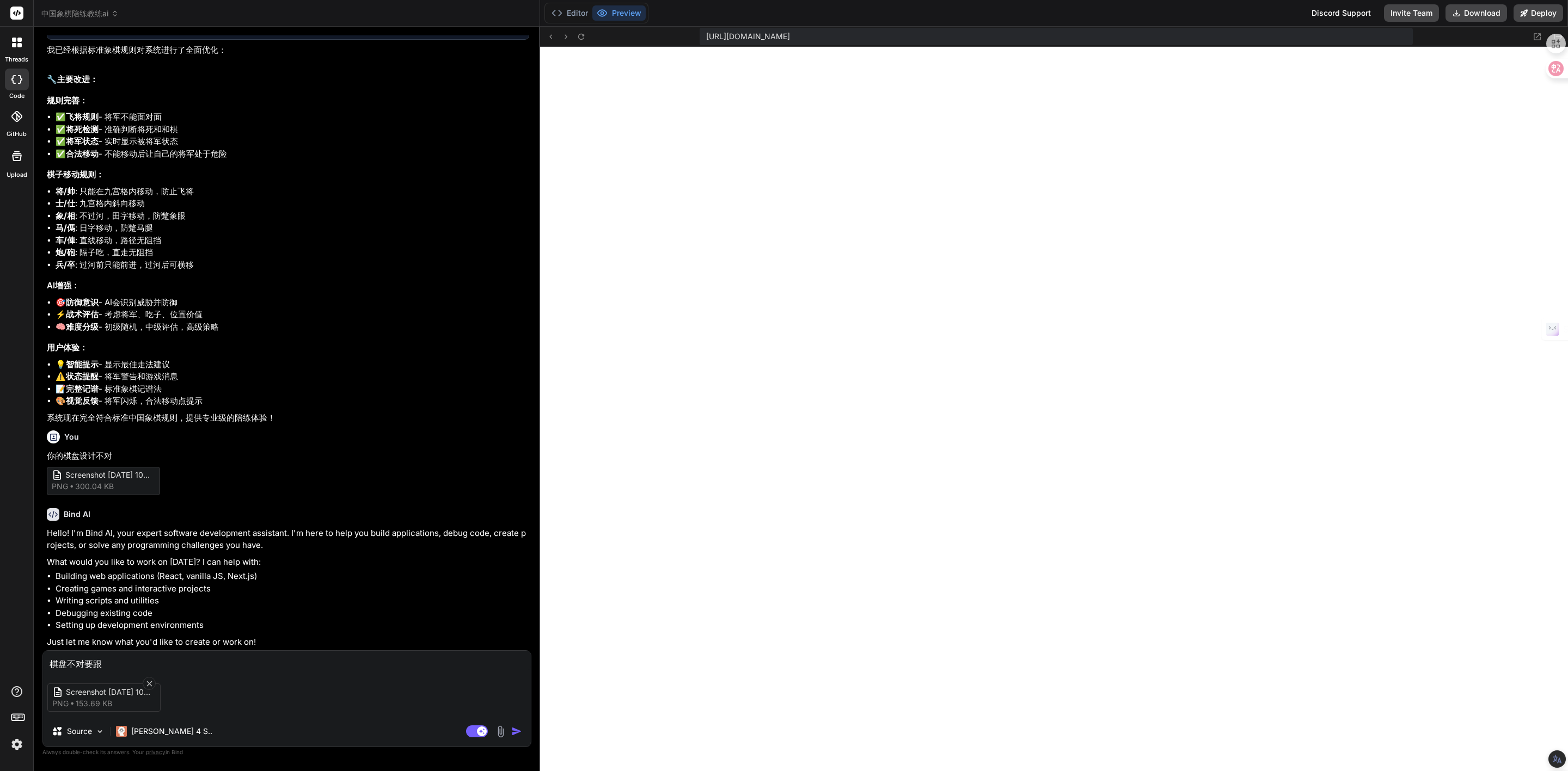
type textarea "x"
type textarea "棋盘不对要跟z'g"
type textarea "x"
type textarea "棋盘不对要跟z"
type textarea "x"
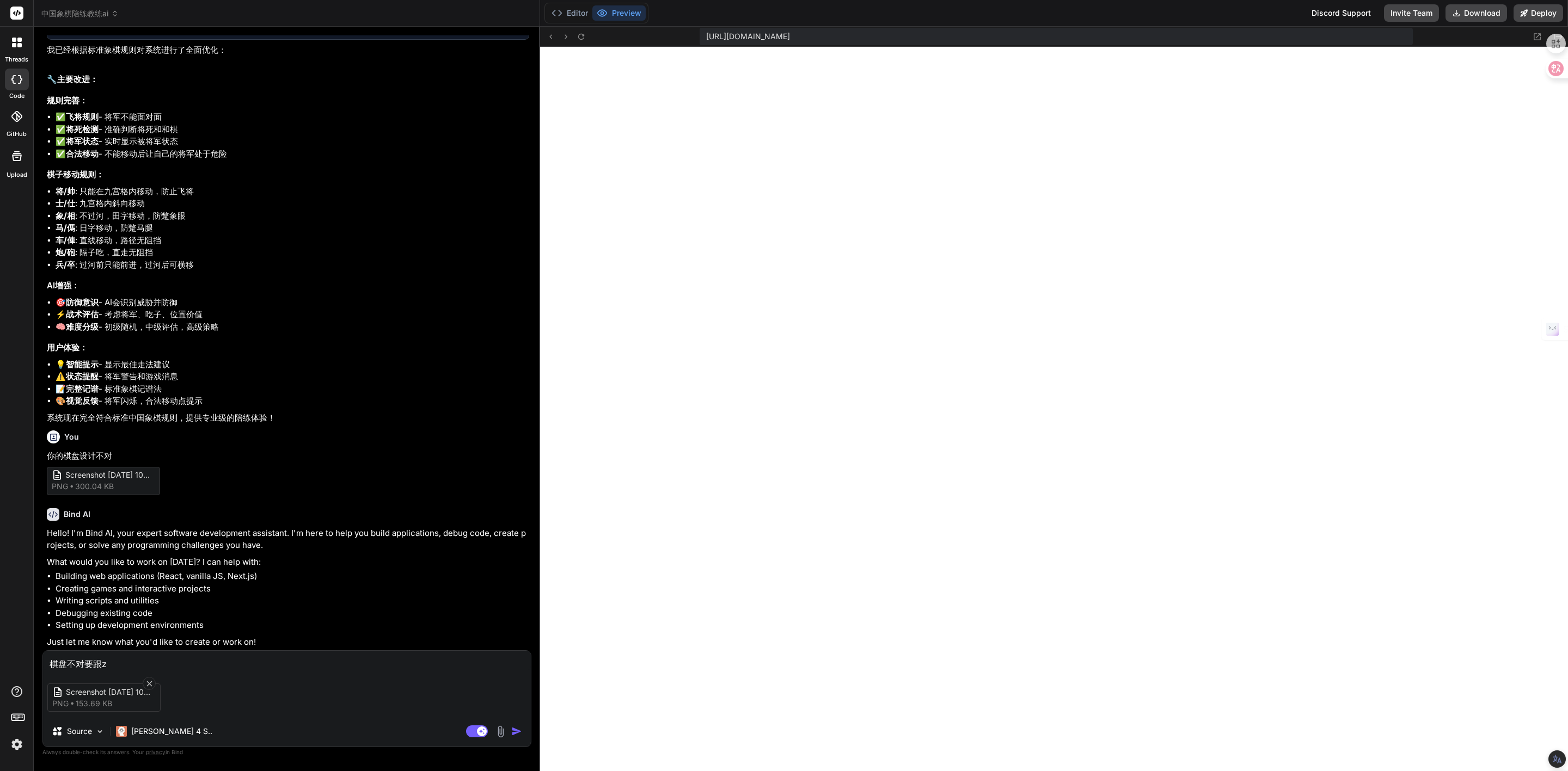
type textarea "棋盘不对要跟zh"
type textarea "x"
type textarea "棋盘不对要跟zha"
type textarea "x"
type textarea "棋盘不对要跟zhao"
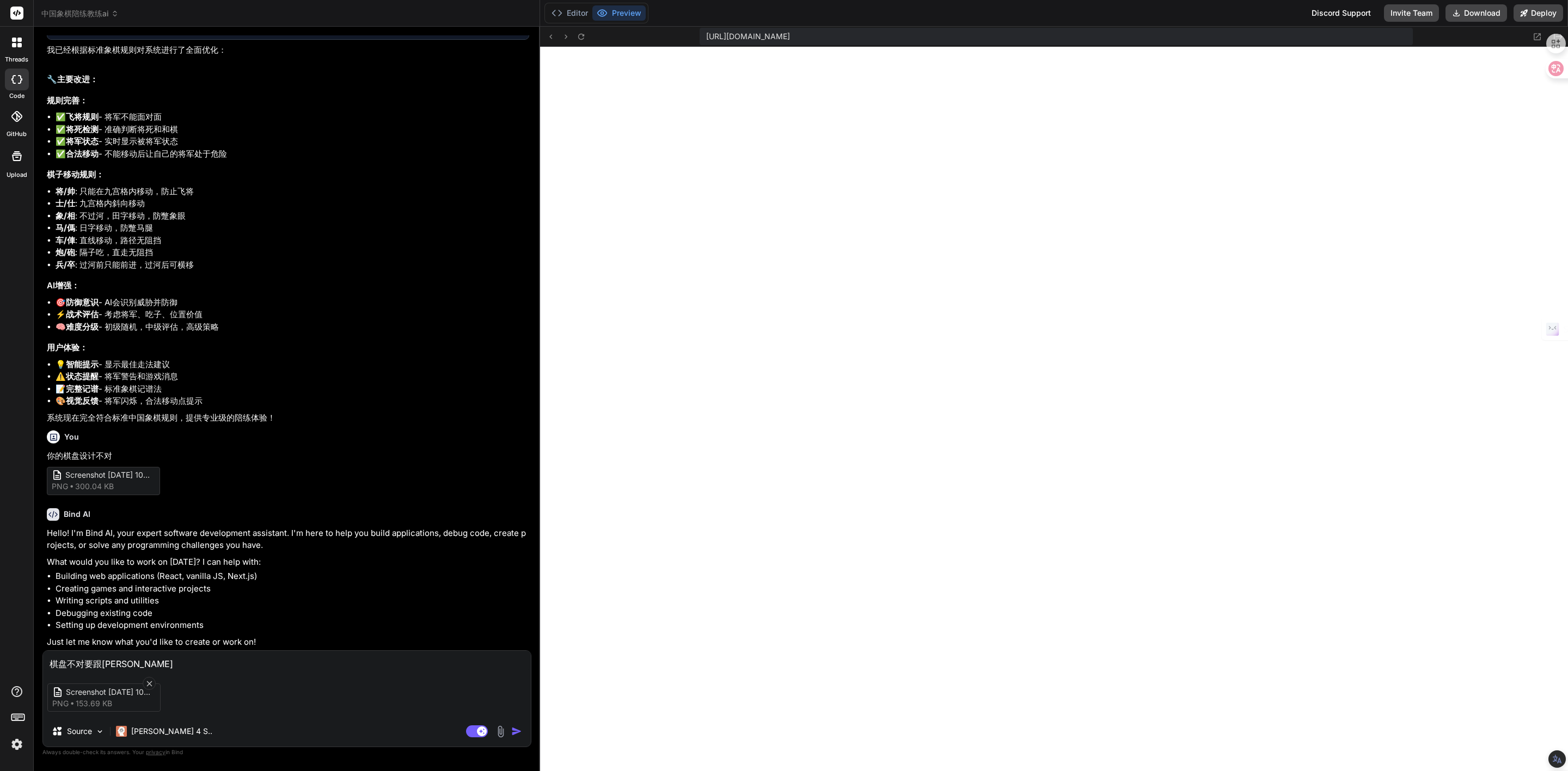
type textarea "x"
type textarea "棋盘不对要跟zhao'p"
type textarea "x"
type textarea "棋盘不对要跟zhao'pi"
type textarea "x"
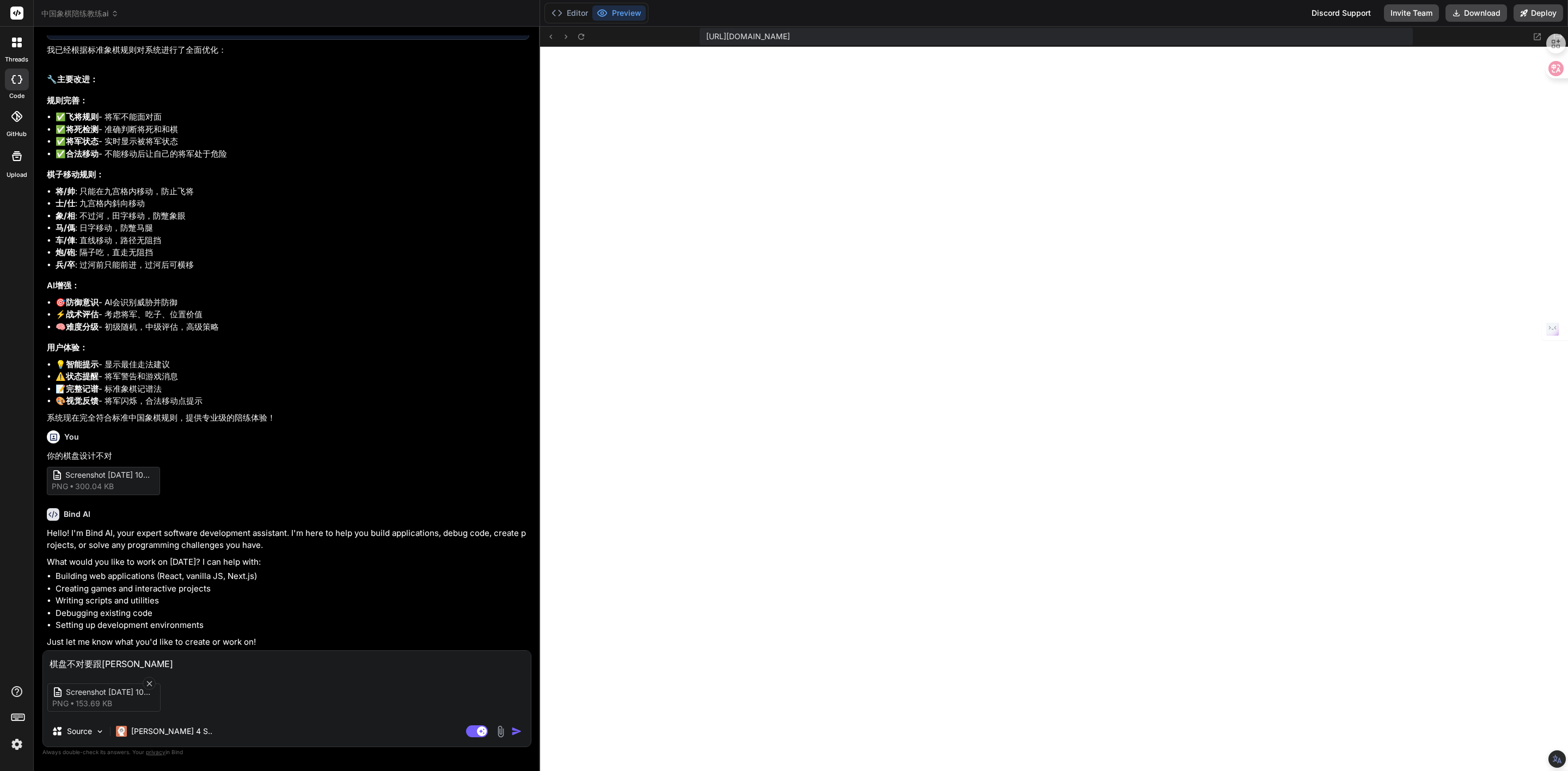
type textarea "棋盘不对要跟zhao'pia"
type textarea "x"
type textarea "棋盘不对要跟zhao'pian"
type textarea "x"
type textarea "棋盘不对要跟照片"
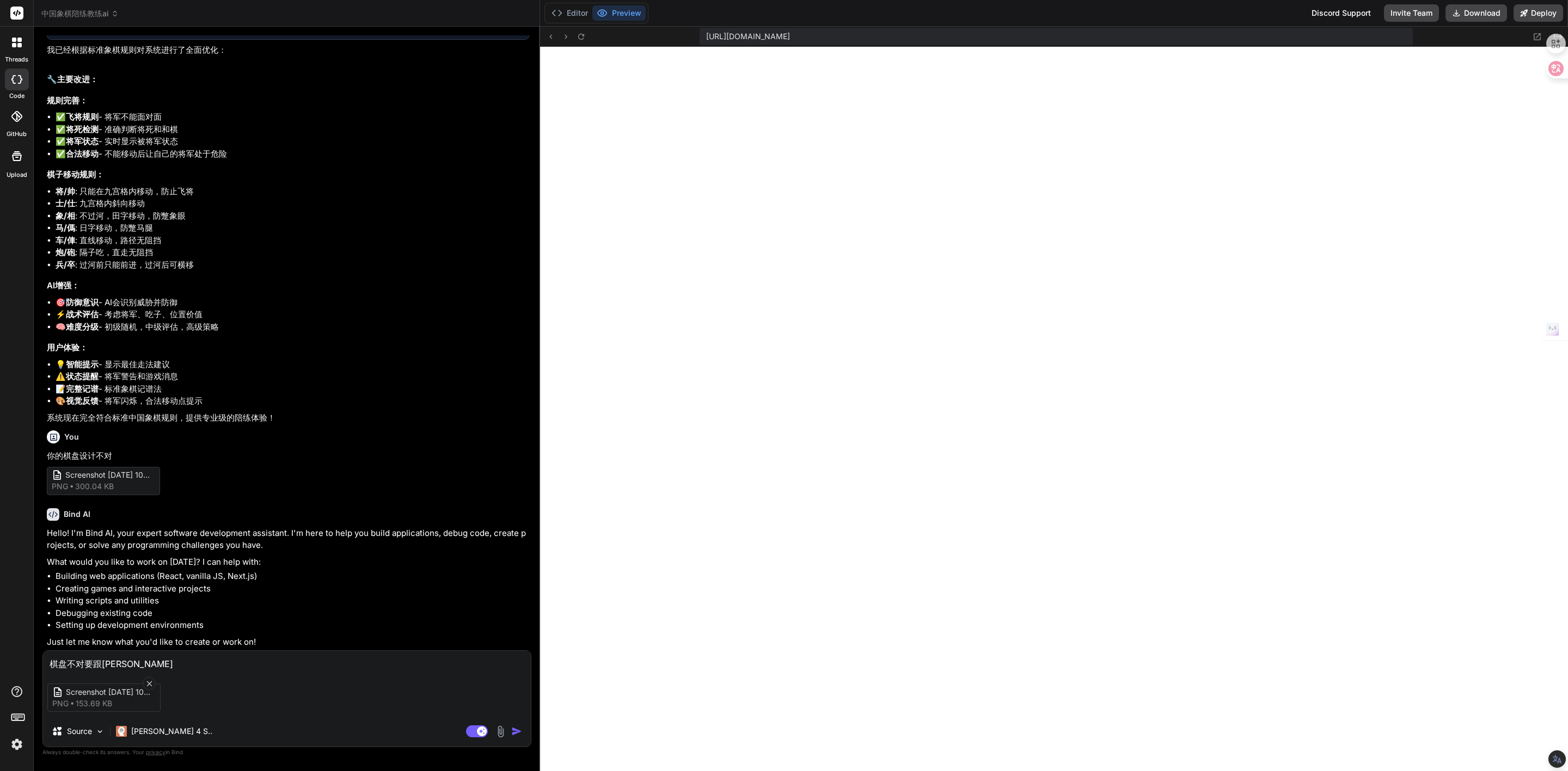
type textarea "x"
type textarea "棋盘不对要跟照片y"
type textarea "x"
type textarea "棋盘不对要跟照片yi"
type textarea "x"
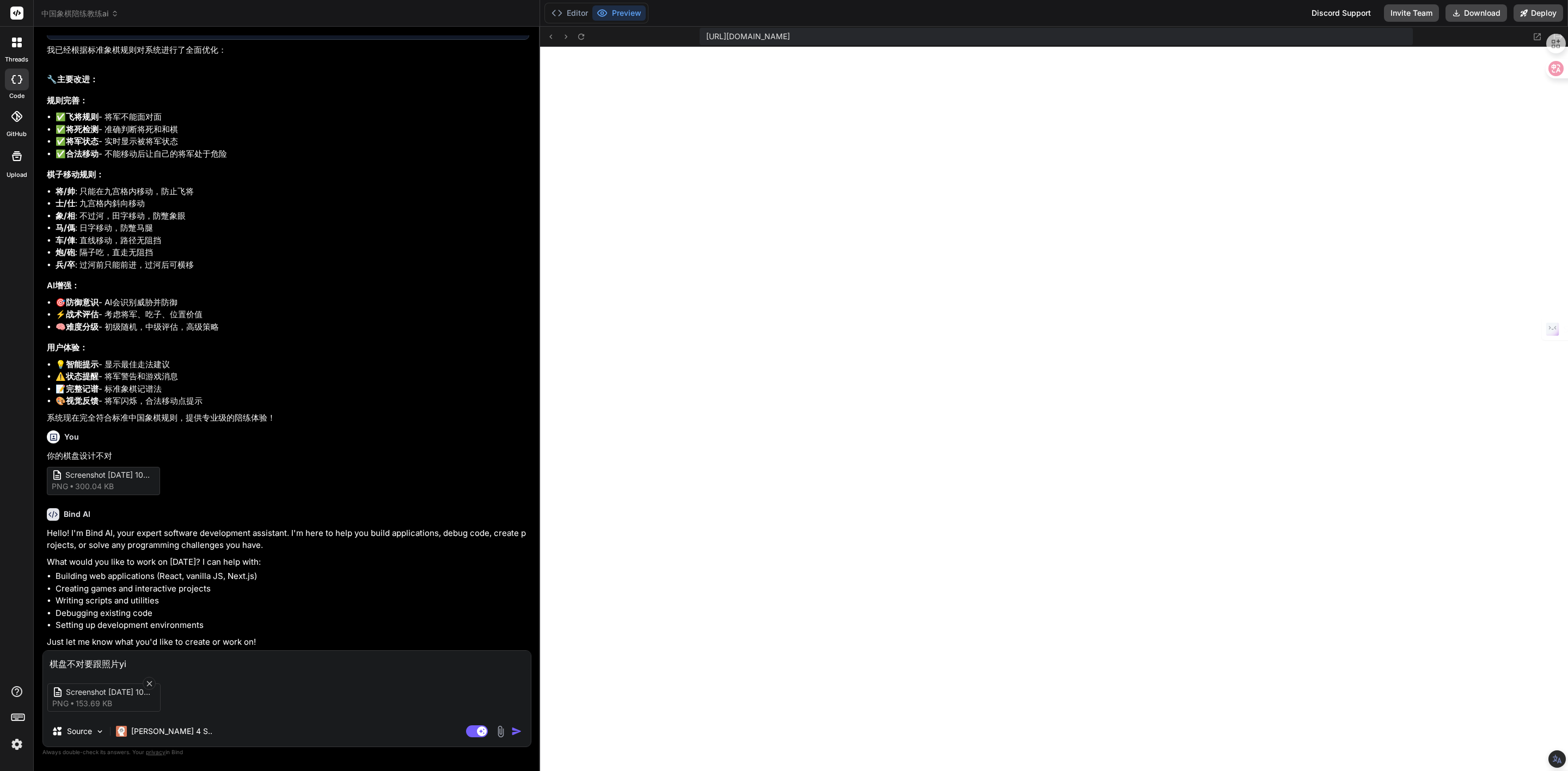
type textarea "棋盘不对要跟照片yi'y"
type textarea "x"
type textarea "棋盘不对要跟照片yi'ya"
type textarea "x"
type textarea "棋盘不对要跟照片yi'yan"
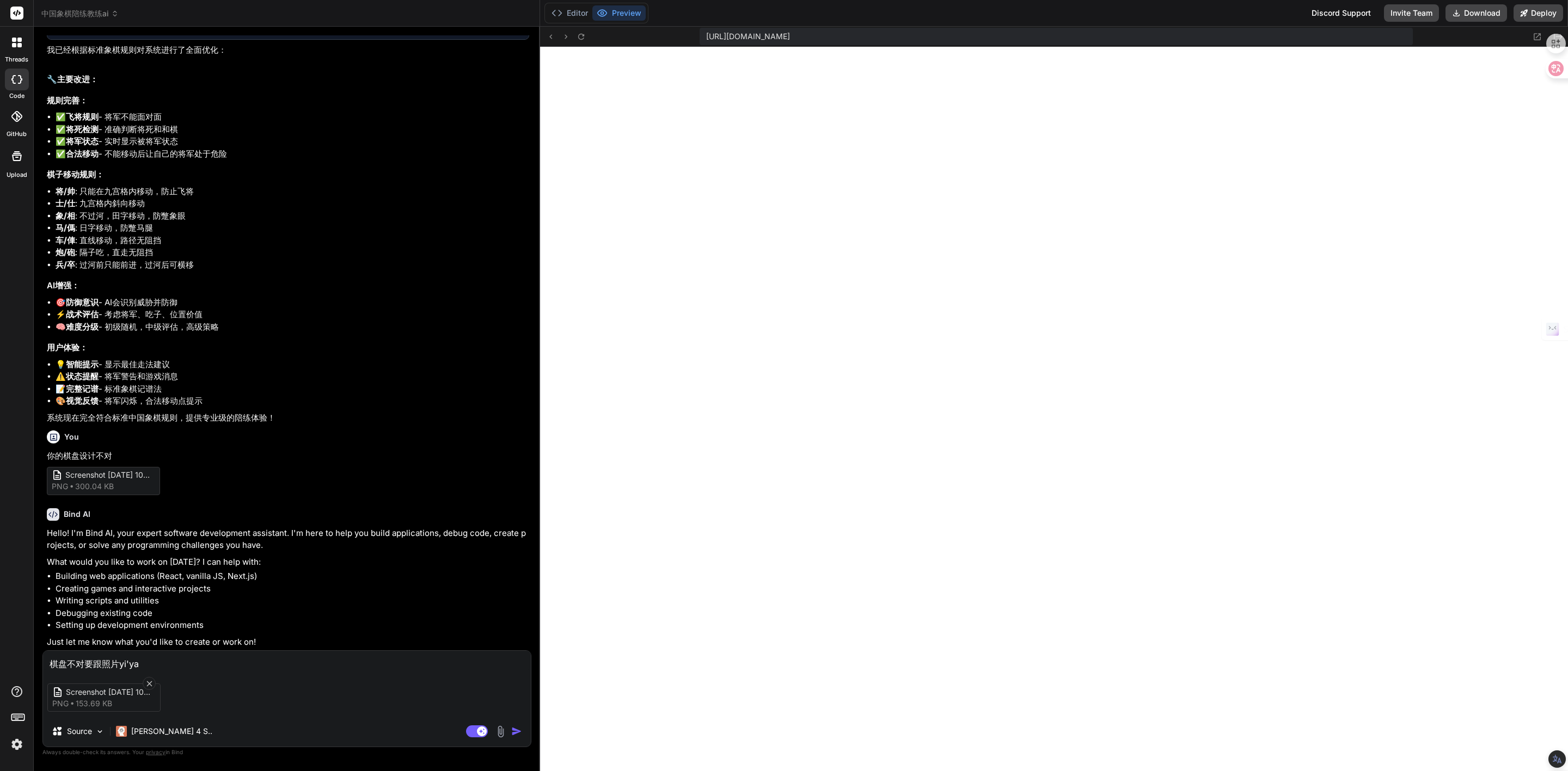
type textarea "x"
type textarea "棋盘不对要跟照片yi'yang"
type textarea "x"
type textarea "棋盘不对要跟照片一样"
type textarea "x"
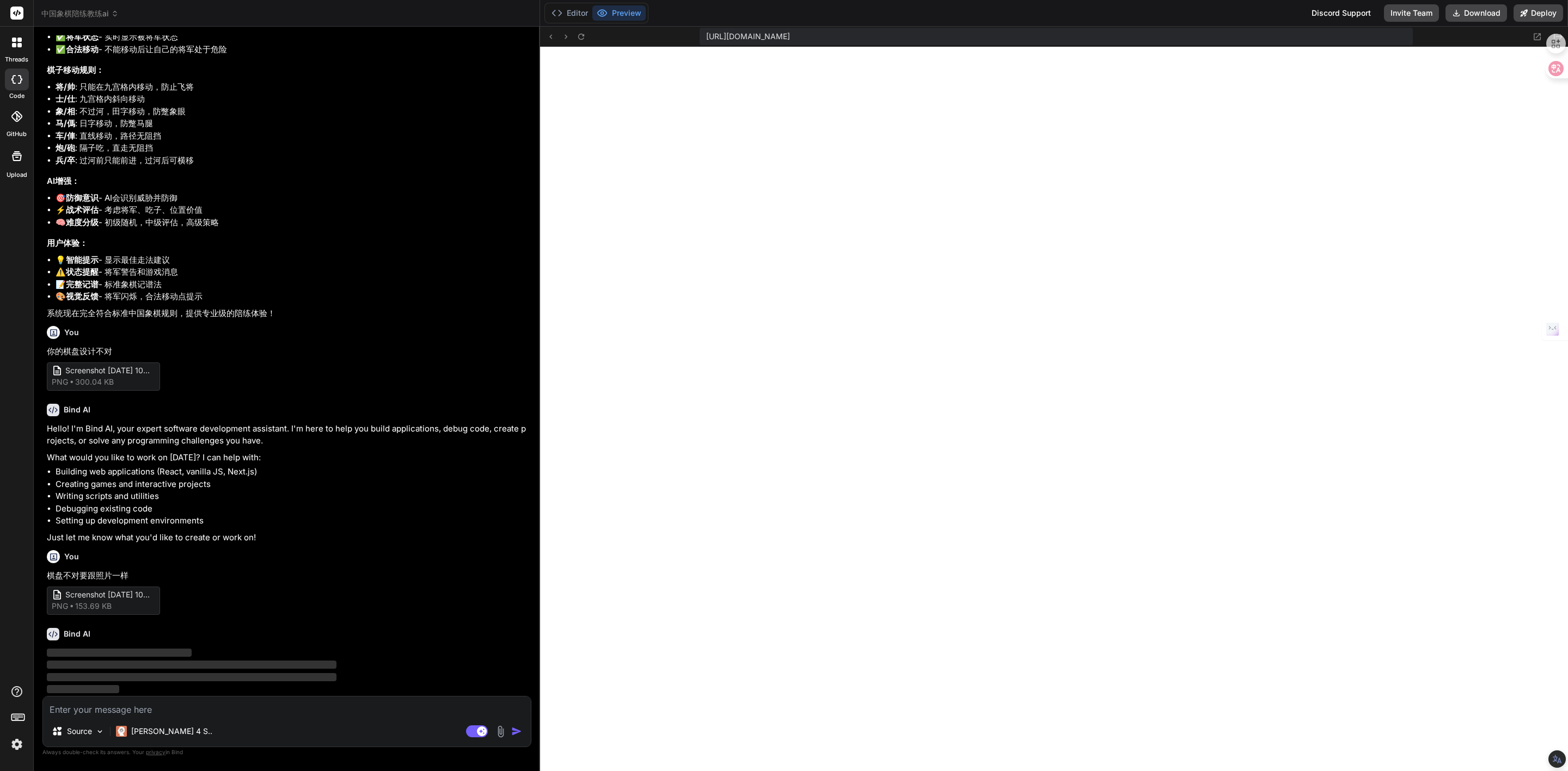
scroll to position [926, 0]
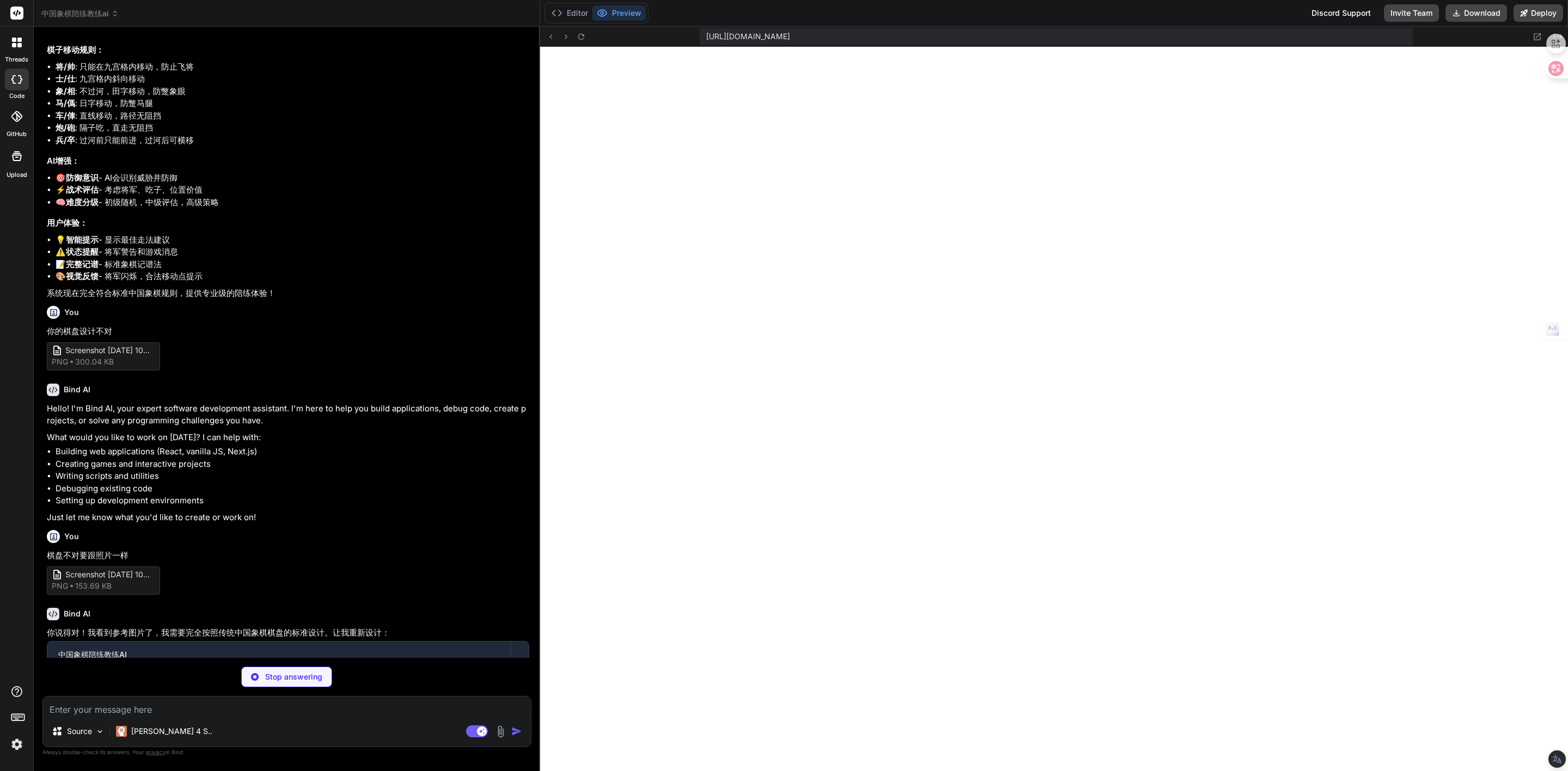
type textarea "x"
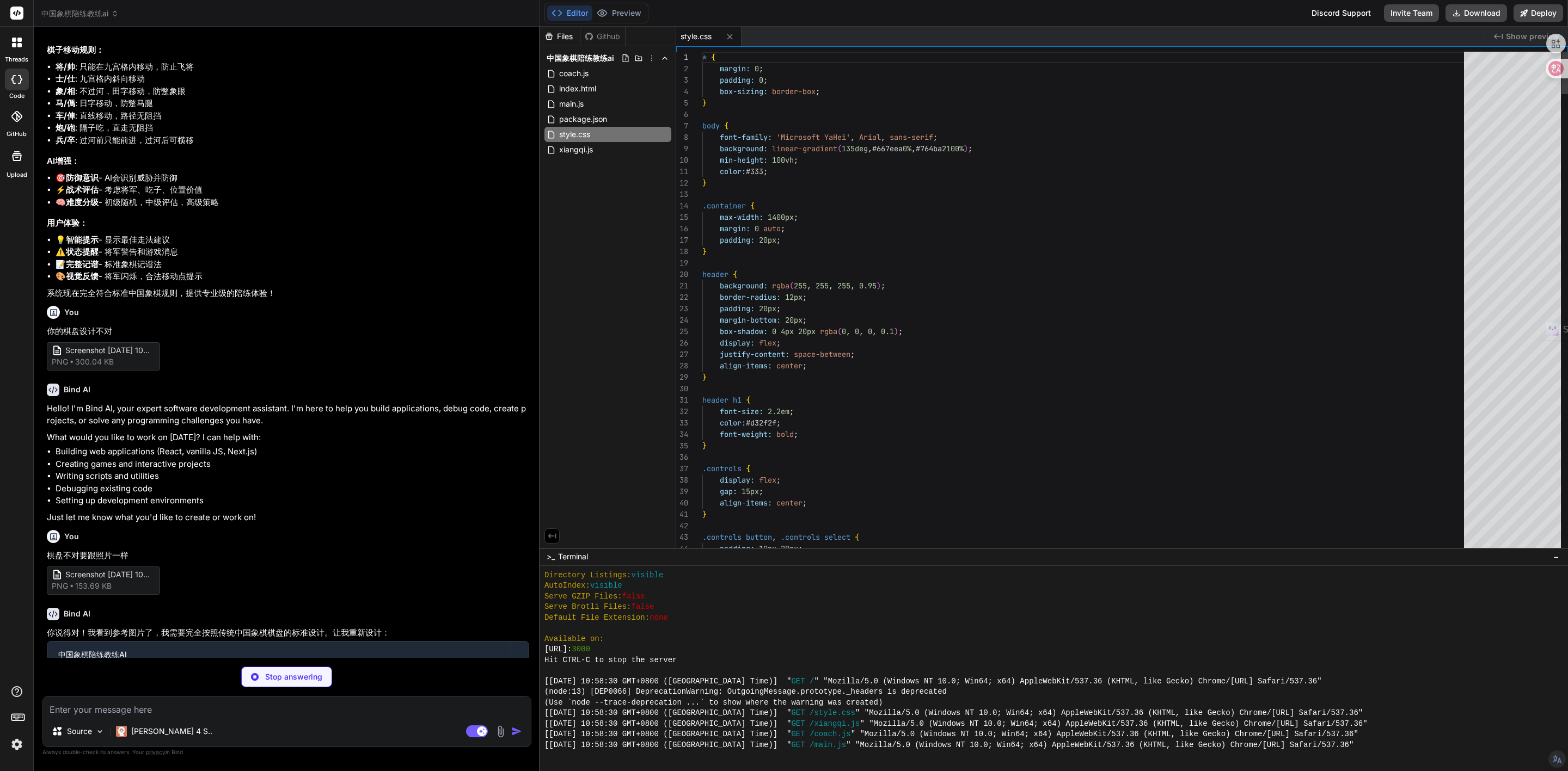
type textarea "color: #333; } .container { max-width: 1400px; margin: 0 auto; padding: 20px; }…"
type textarea "x"
type textarea "} positionToString(pos) { const cols = ['一', '二', '三', '四', '五', '六', '七', '八',…"
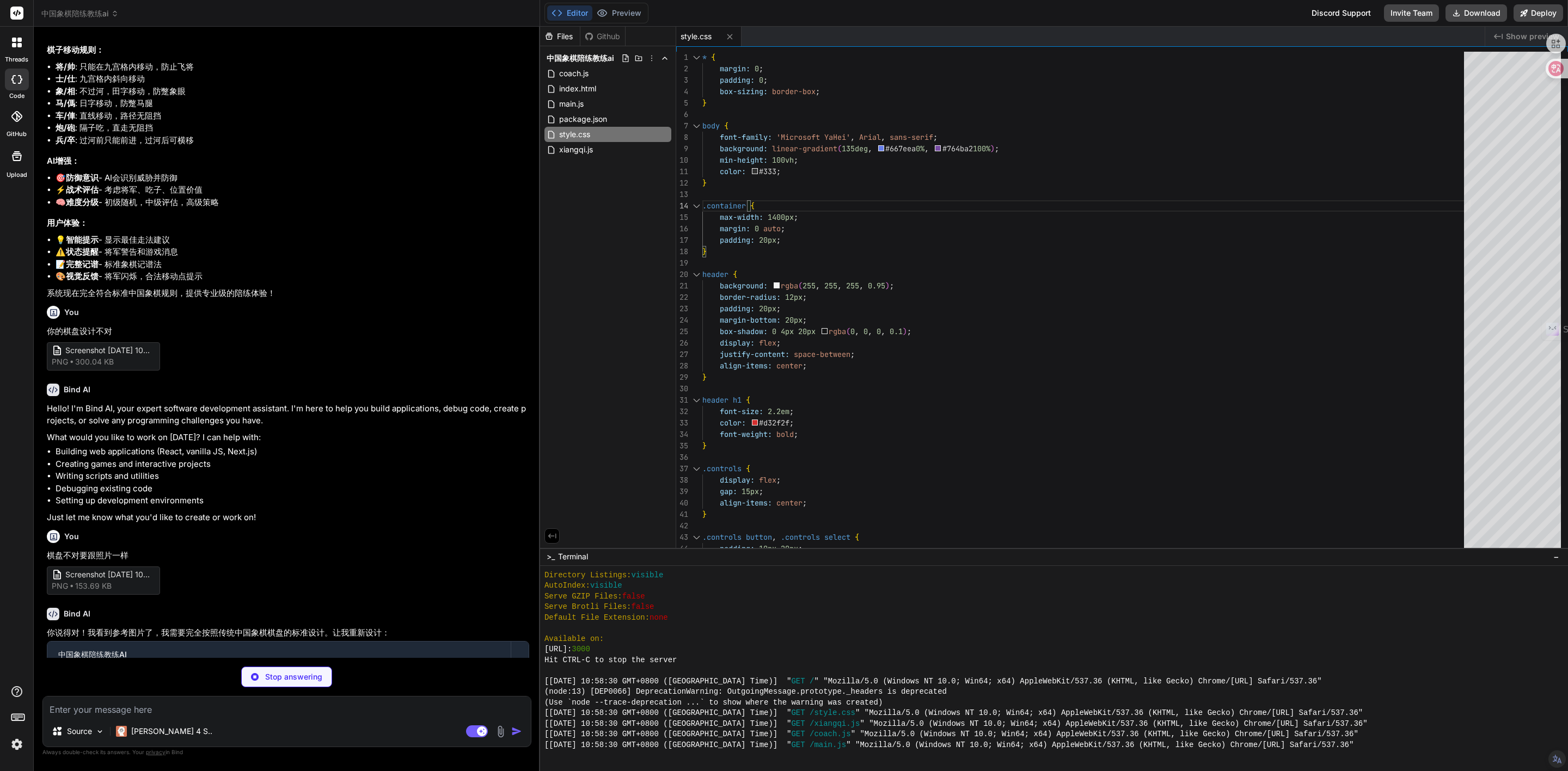
type textarea "x"
